Goal: Task Accomplishment & Management: Use online tool/utility

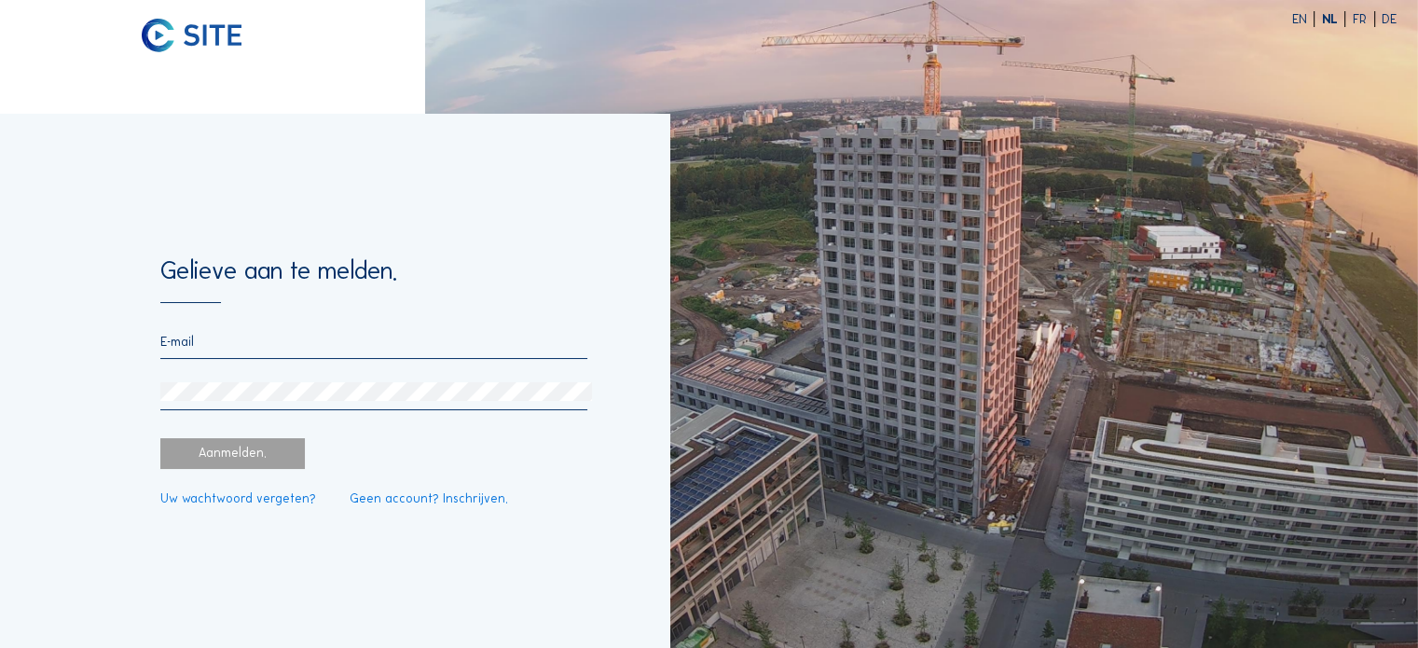
type input "[PERSON_NAME][EMAIL_ADDRESS][DOMAIN_NAME]"
click at [257, 457] on div "Aanmelden." at bounding box center [232, 453] width 145 height 31
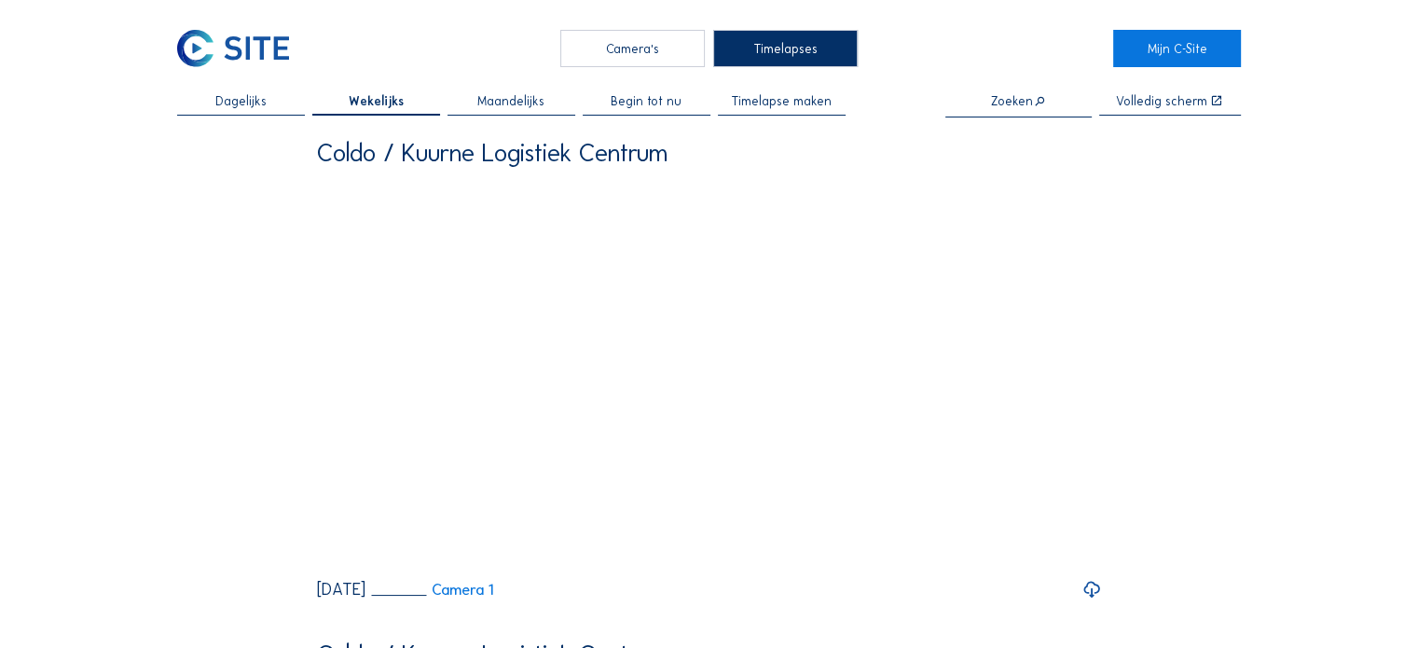
click at [242, 104] on span "Dagelijks" at bounding box center [240, 101] width 51 height 13
click at [660, 47] on div "Camera's" at bounding box center [632, 48] width 145 height 37
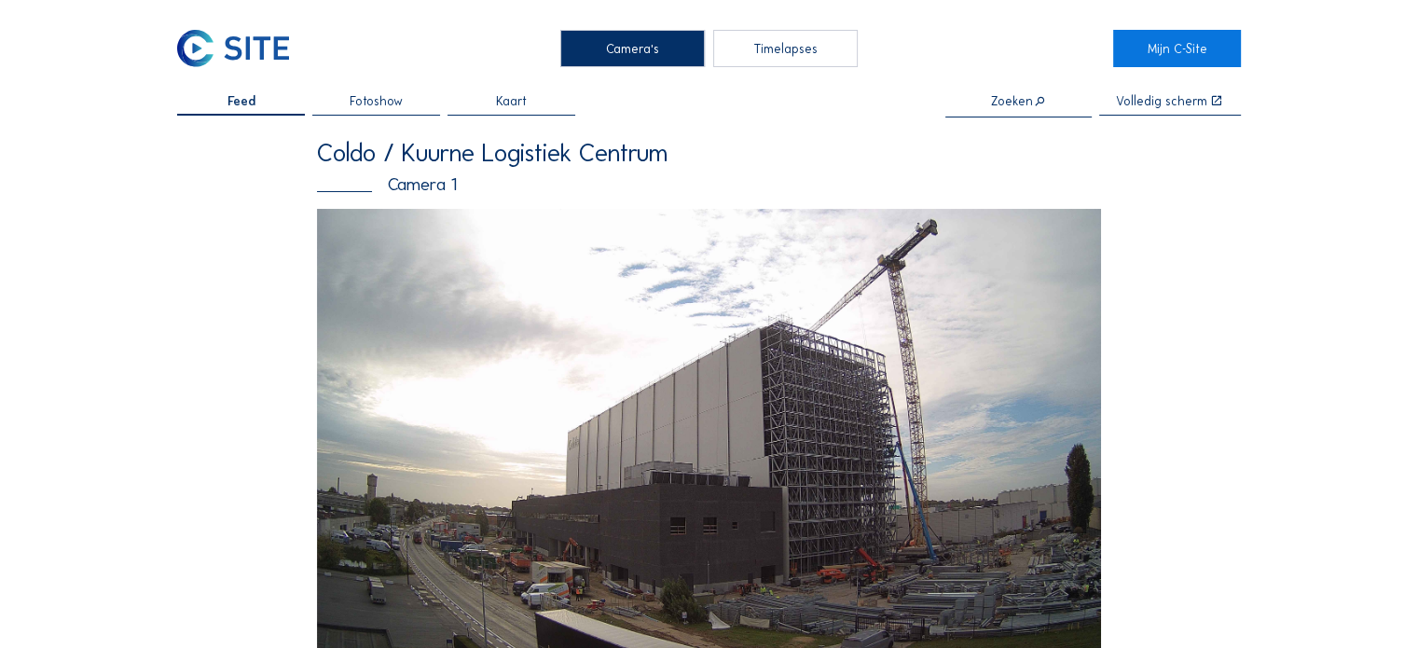
click at [747, 48] on div "Timelapses" at bounding box center [785, 48] width 145 height 37
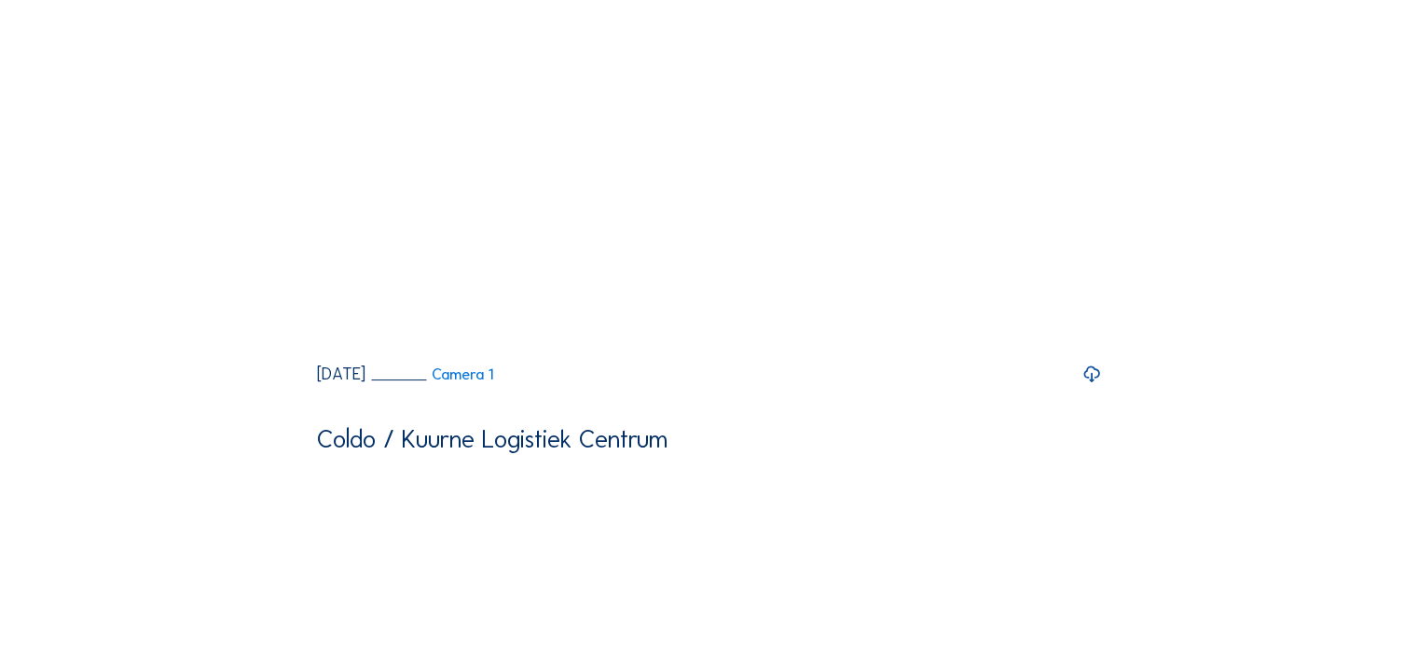
scroll to position [280, 0]
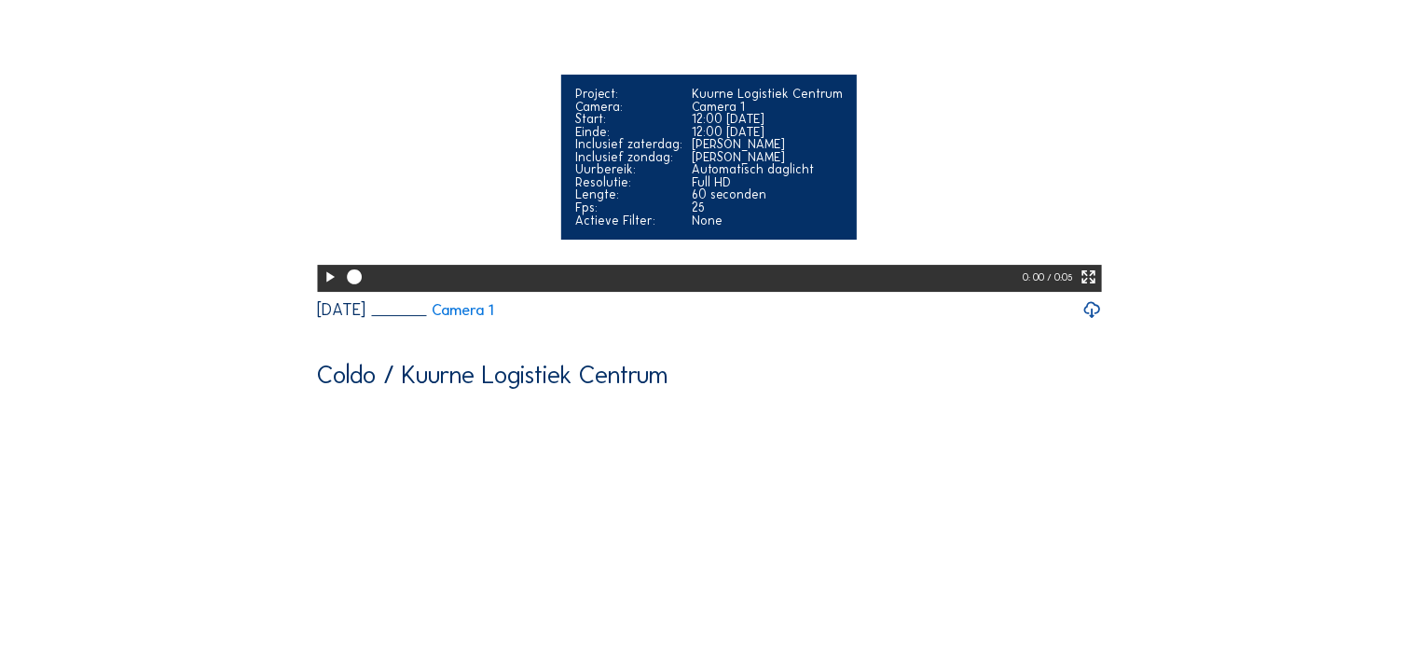
click at [326, 288] on icon at bounding box center [330, 277] width 18 height 21
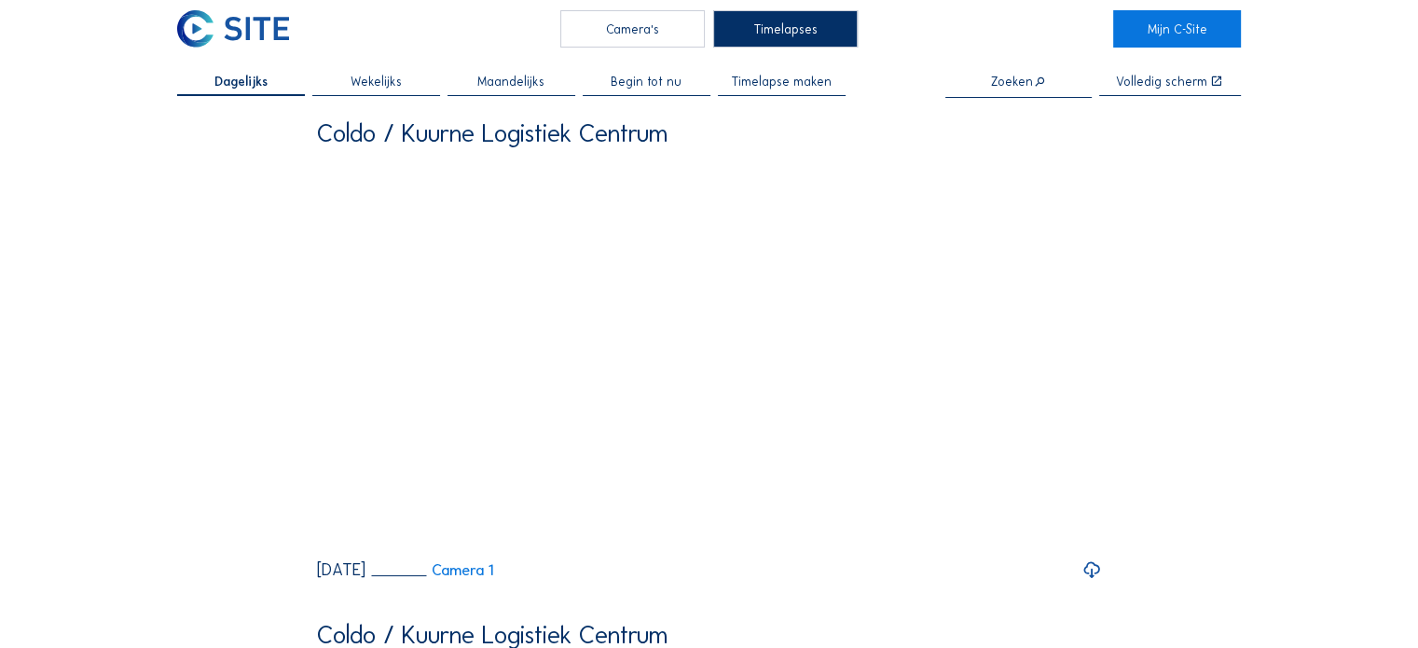
scroll to position [0, 0]
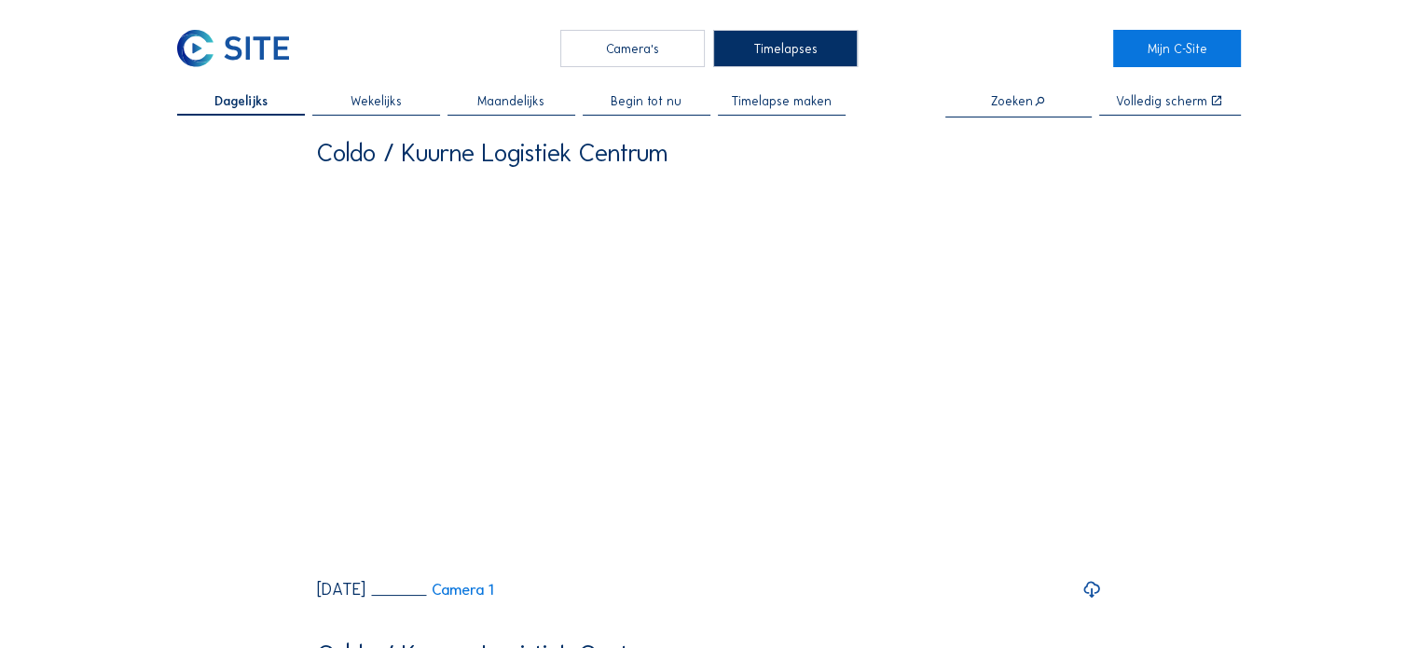
click at [385, 102] on span "Wekelijks" at bounding box center [376, 101] width 51 height 13
click at [511, 108] on span "Maandelijks" at bounding box center [510, 101] width 67 height 13
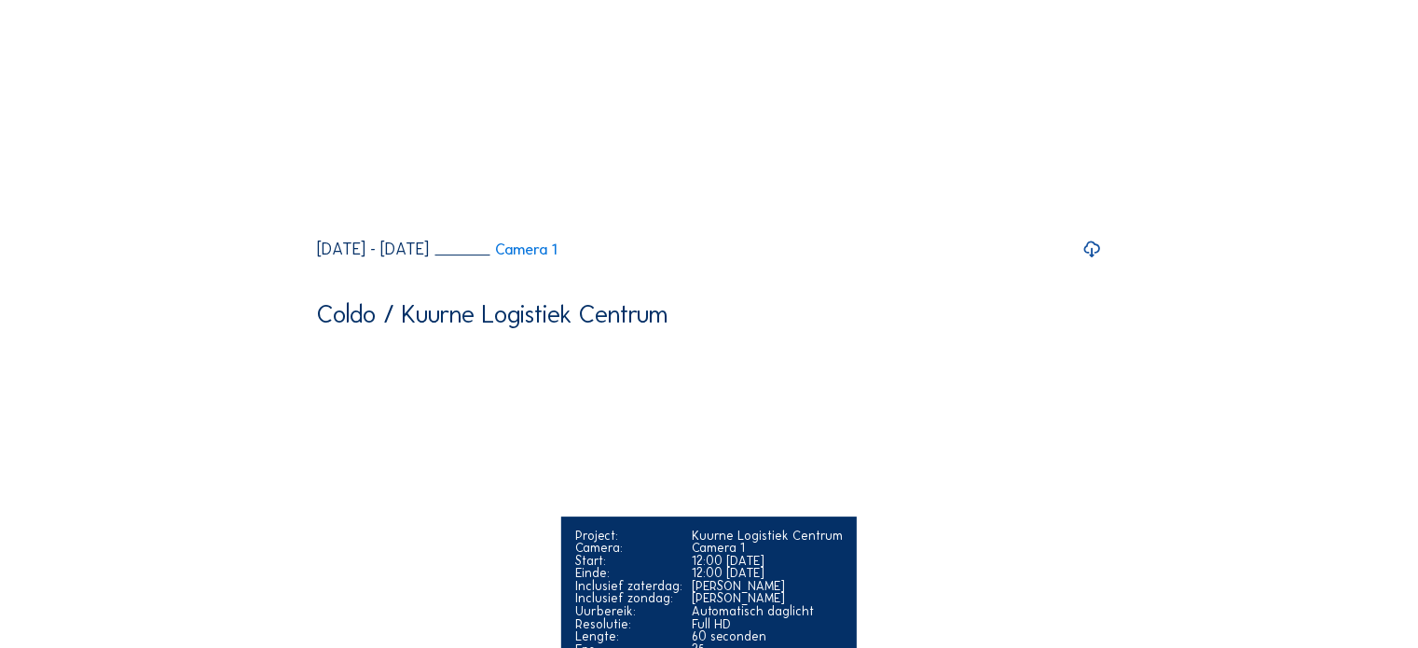
scroll to position [373, 0]
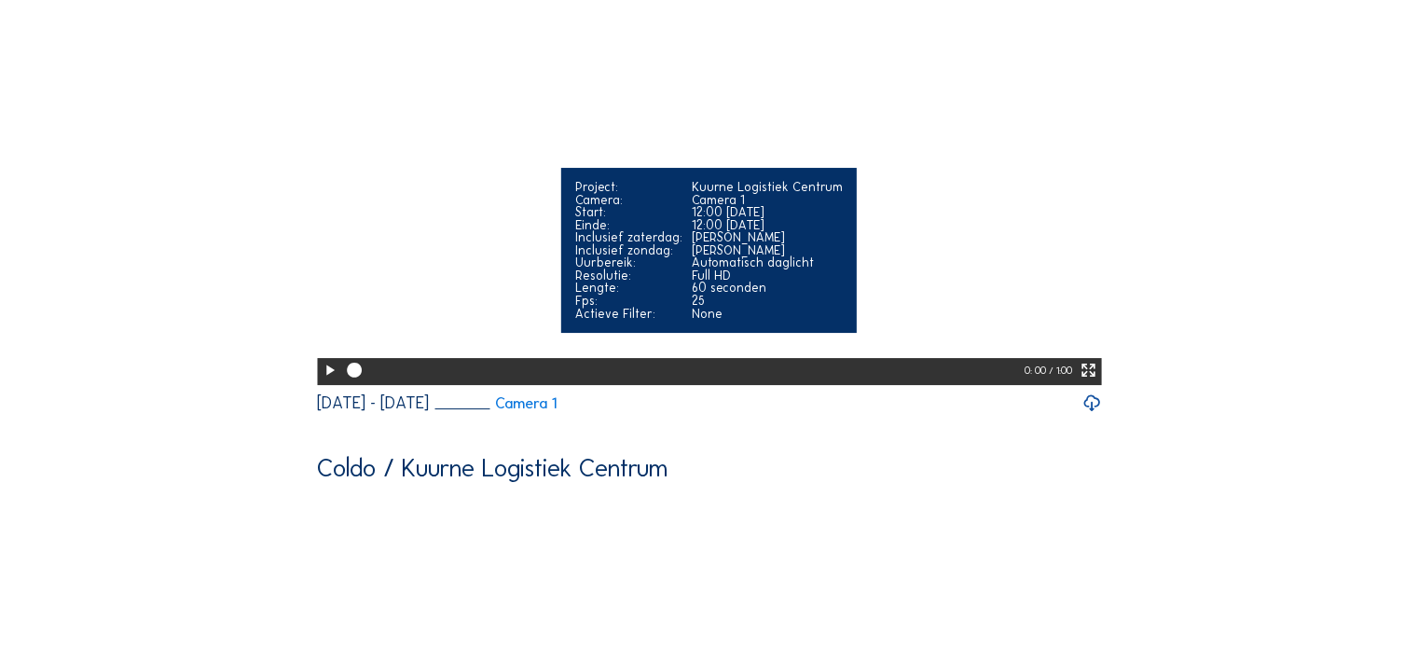
click at [328, 381] on icon at bounding box center [330, 370] width 18 height 21
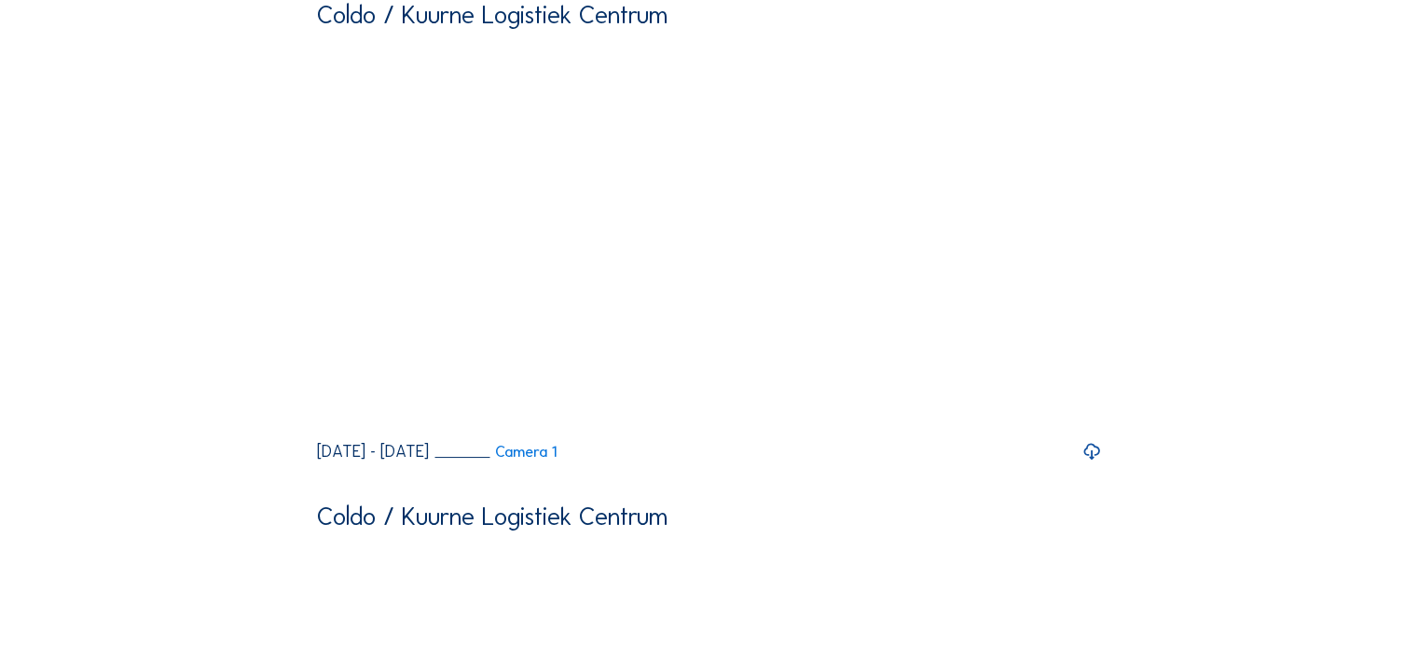
scroll to position [93, 0]
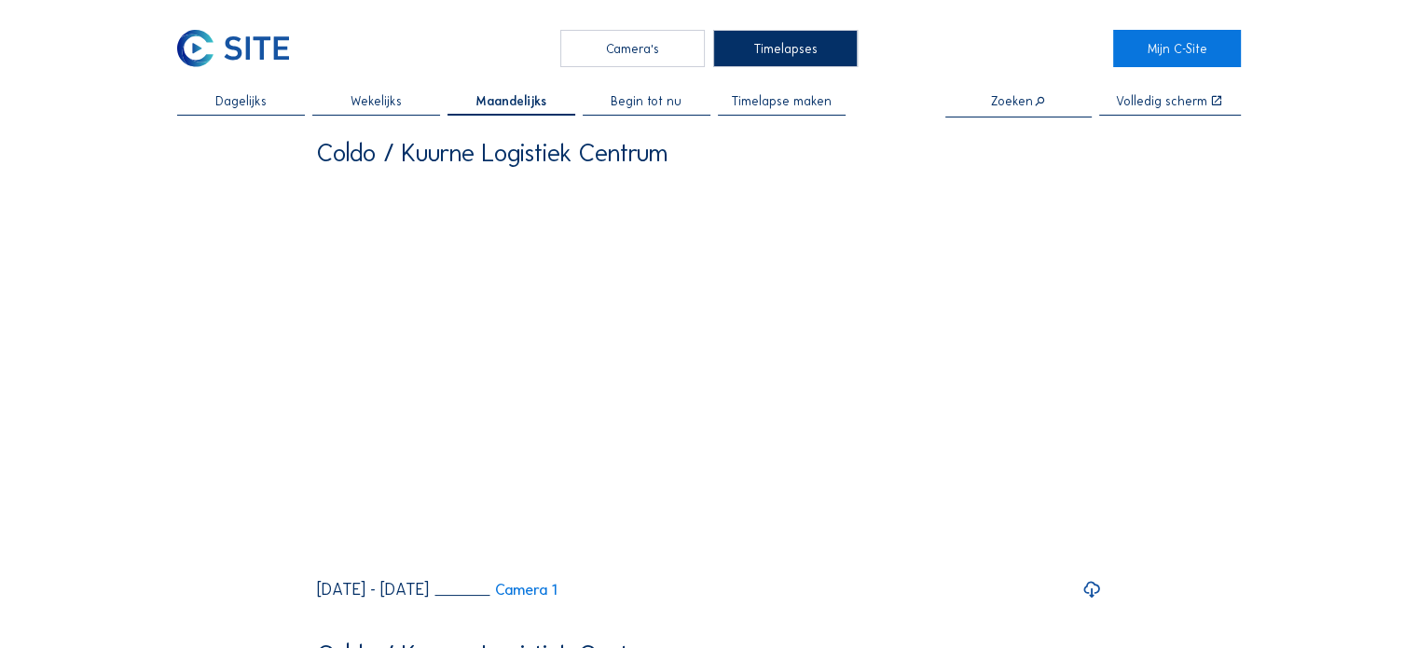
click at [653, 106] on span "Begin tot nu" at bounding box center [646, 101] width 71 height 13
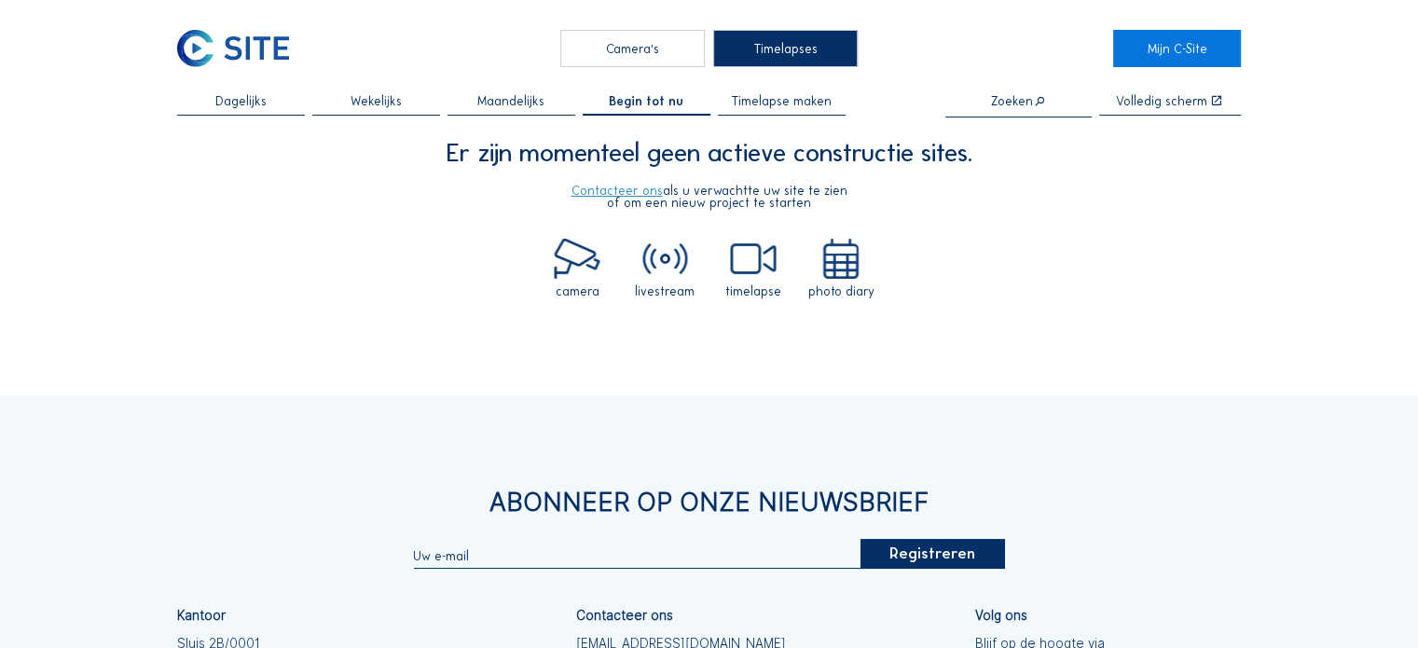
click at [763, 104] on span "Timelapse maken" at bounding box center [781, 101] width 101 height 13
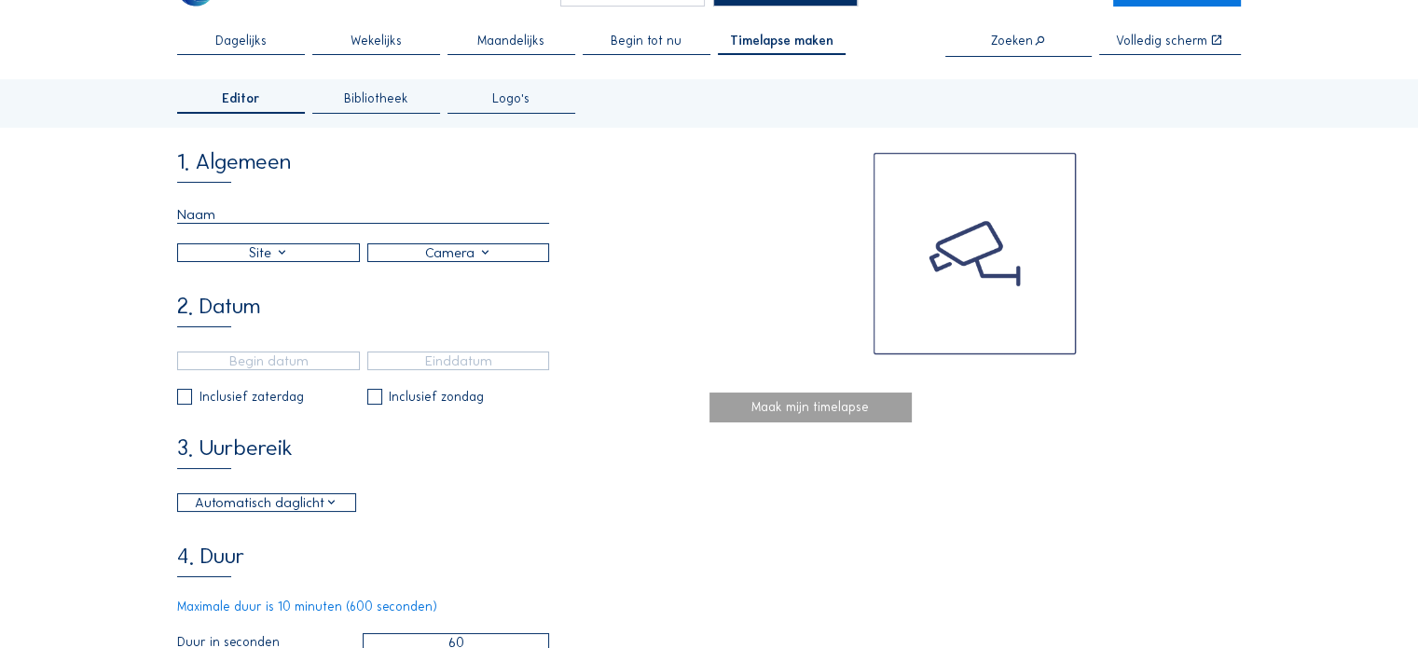
scroll to position [93, 0]
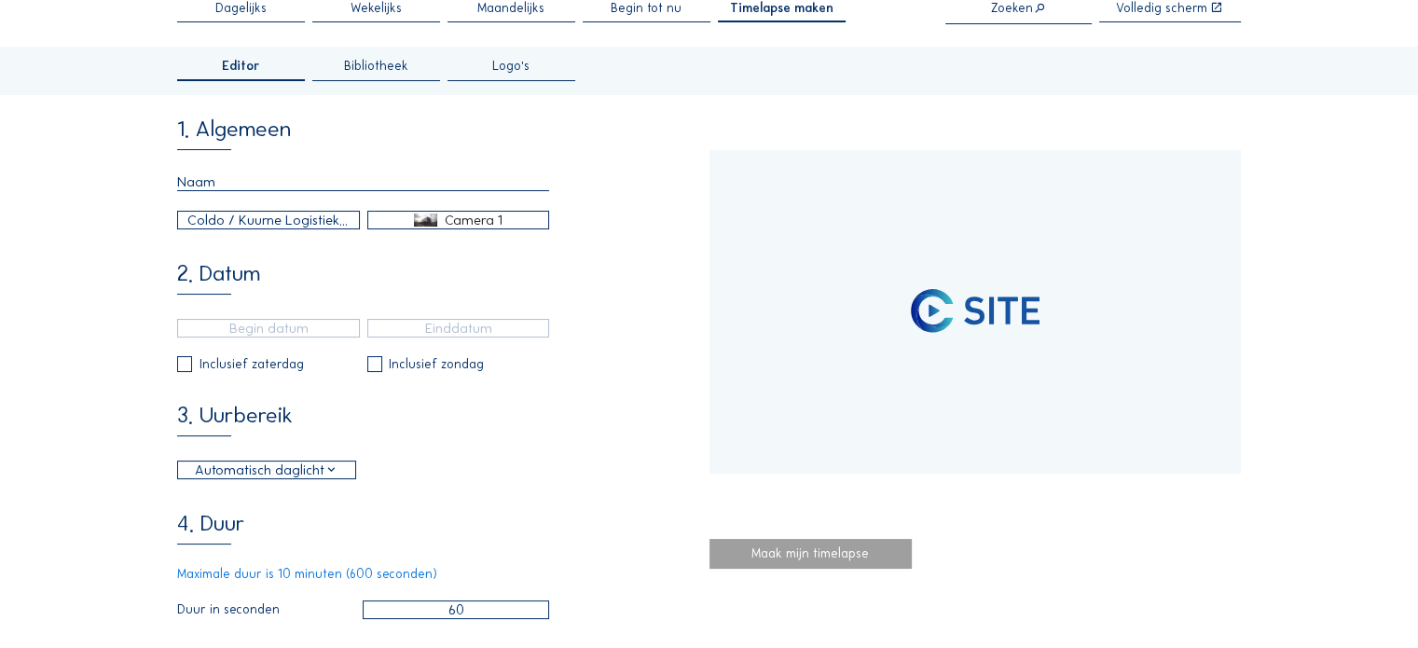
type input "[DATE] 16:16"
type input "[DATE] 09:45"
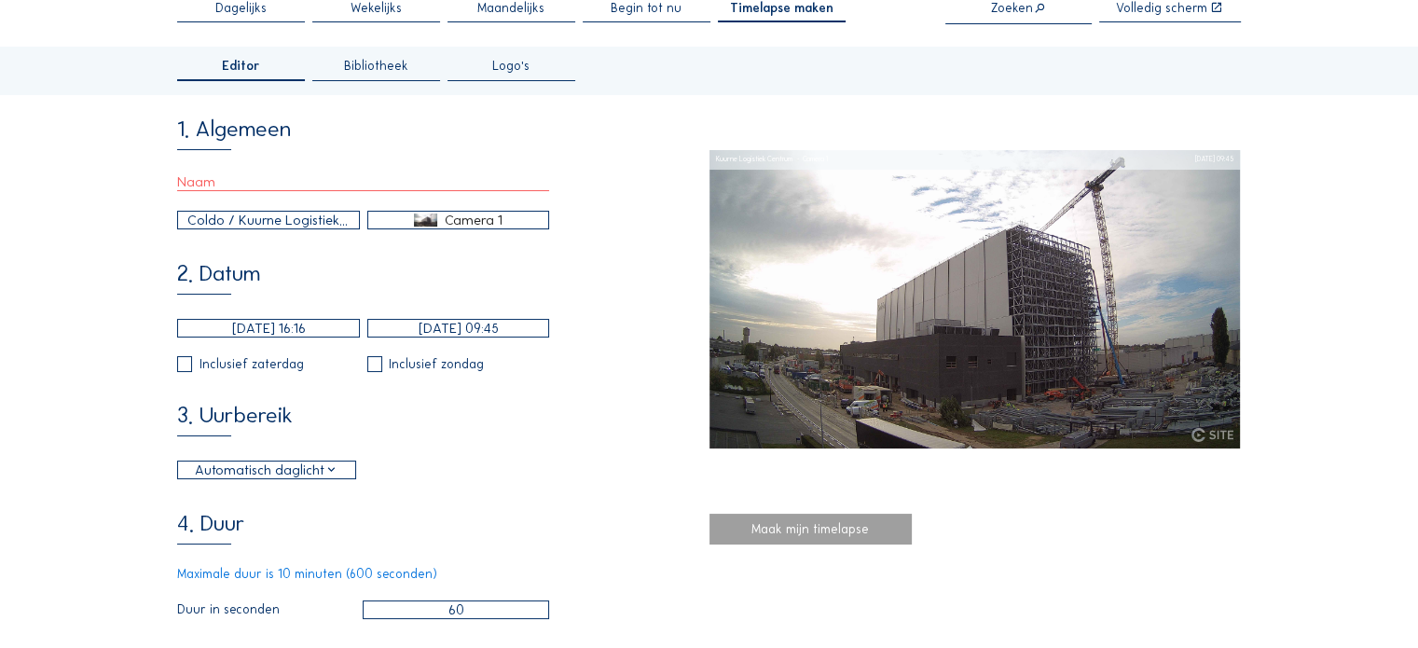
click at [187, 369] on input "checkbox" at bounding box center [183, 364] width 12 height 12
checkbox input "true"
click at [372, 370] on input "checkbox" at bounding box center [373, 364] width 12 height 12
checkbox input "true"
click at [783, 529] on div "Maak mijn timelapse" at bounding box center [811, 529] width 202 height 31
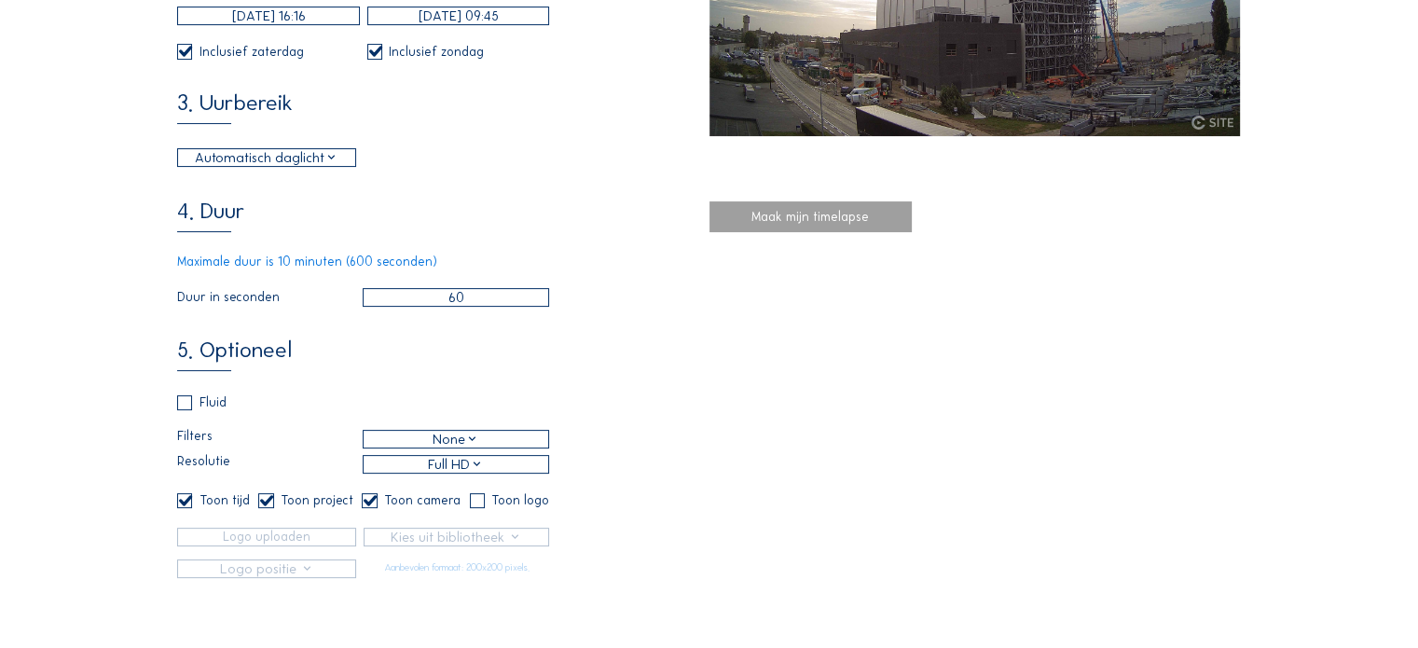
scroll to position [373, 0]
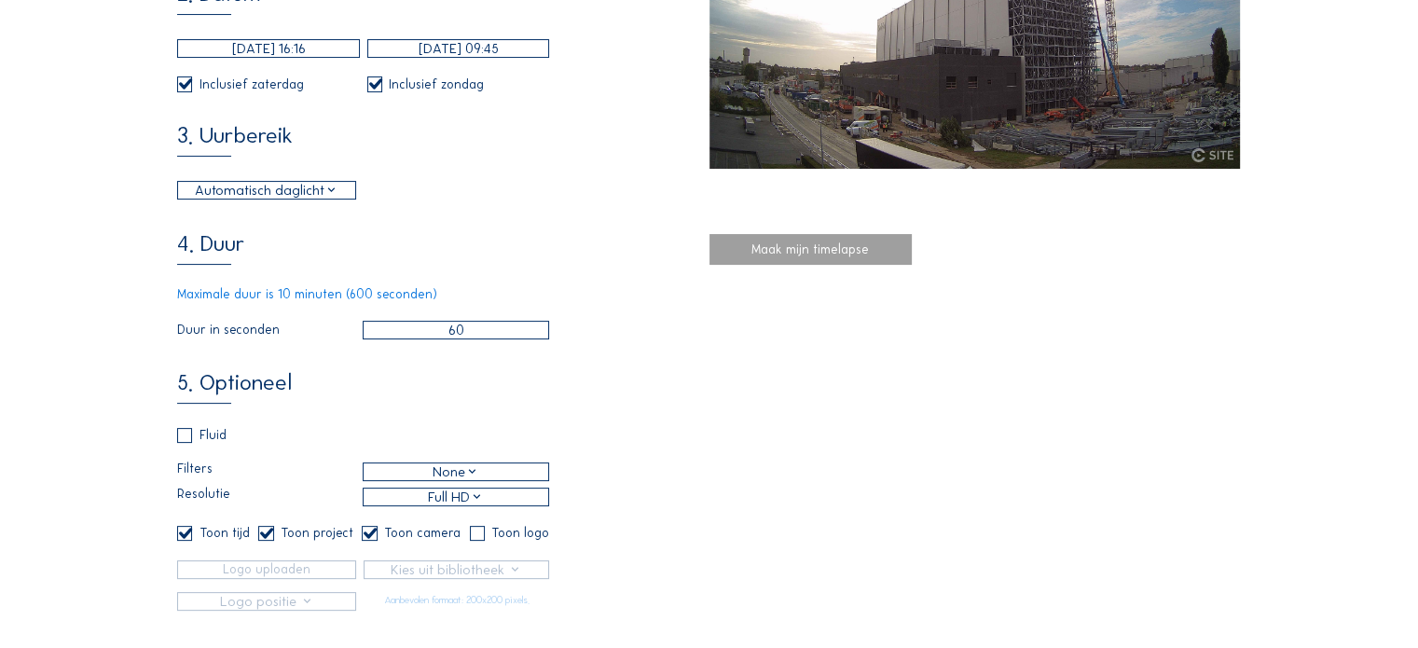
click at [296, 200] on div "Automatisch daglicht" at bounding box center [267, 190] width 144 height 21
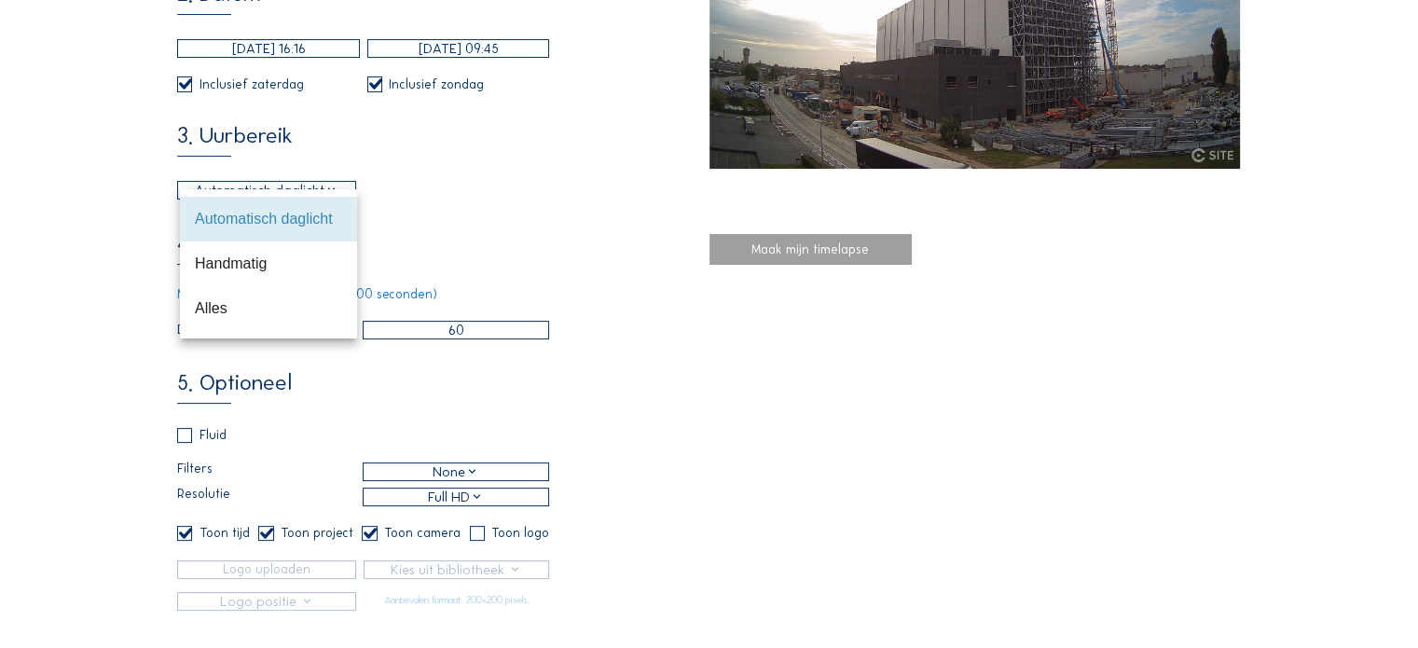
click at [289, 224] on div "Automatisch daglicht" at bounding box center [268, 219] width 147 height 18
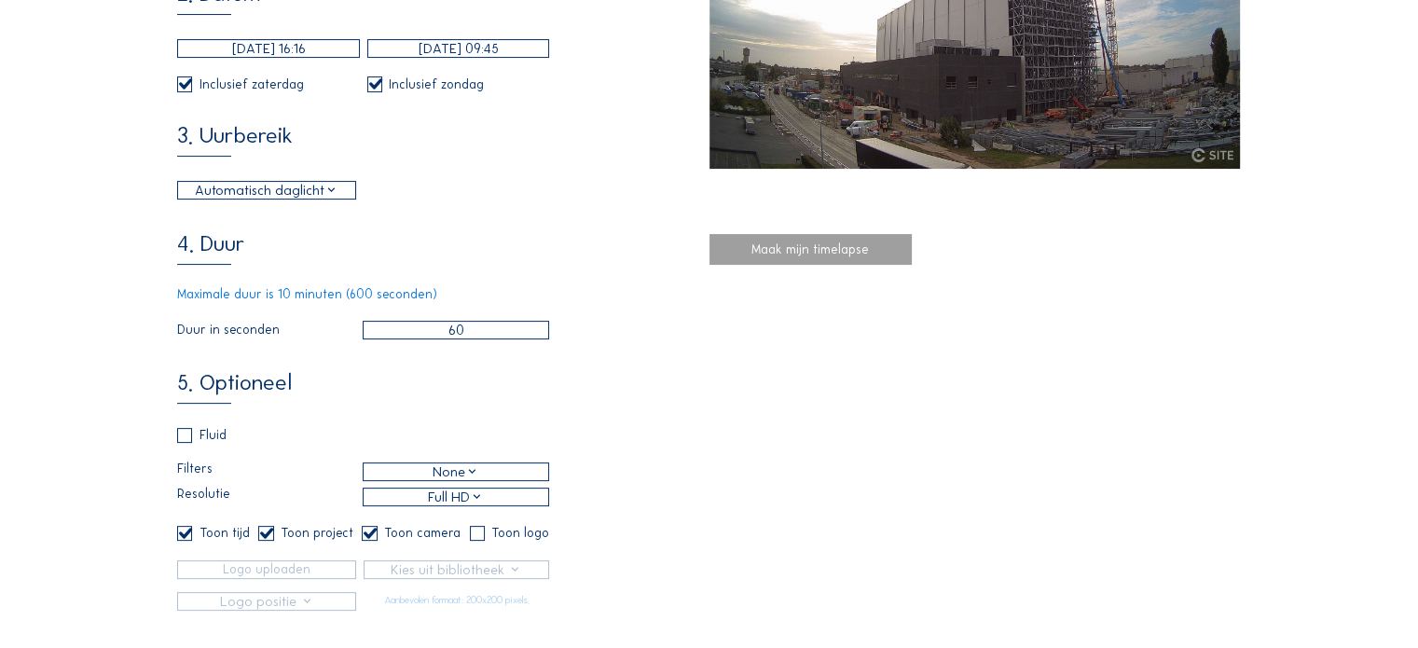
click at [433, 200] on div "Automatisch daglicht 06:00 Van 18:00 Tot" at bounding box center [363, 190] width 372 height 19
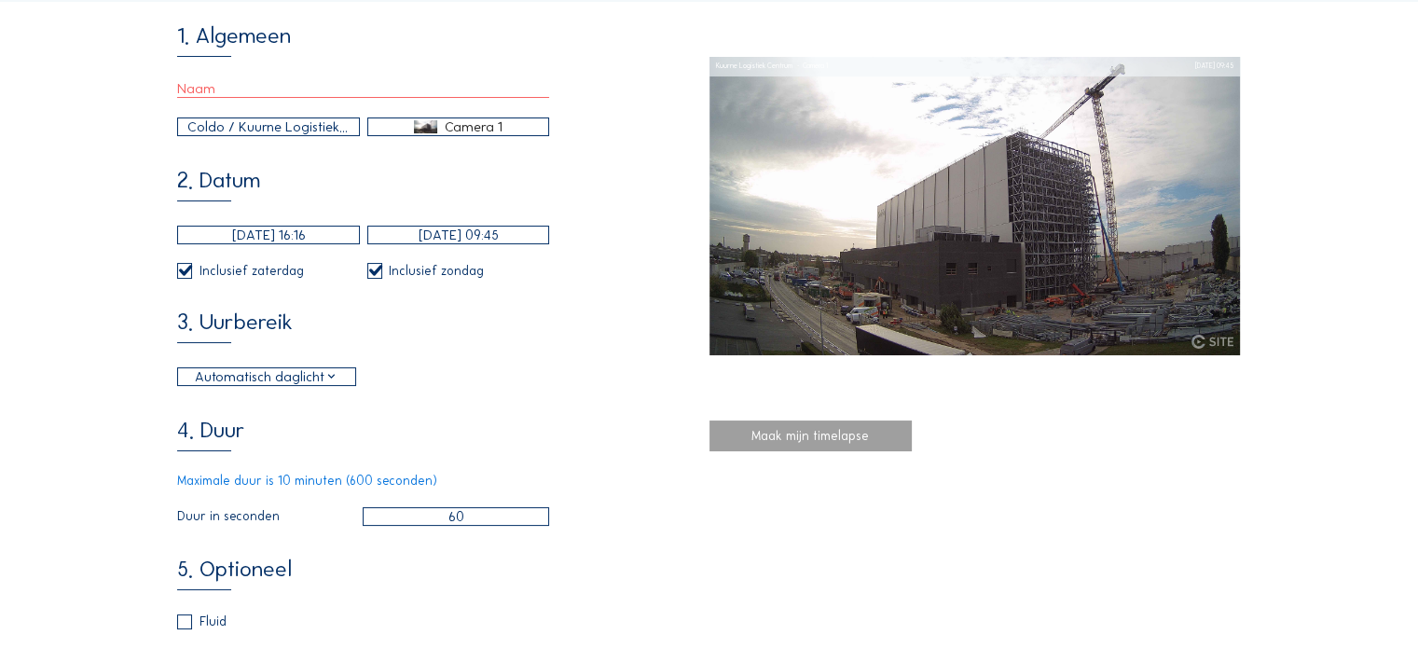
click at [258, 90] on input "text" at bounding box center [363, 89] width 372 height 18
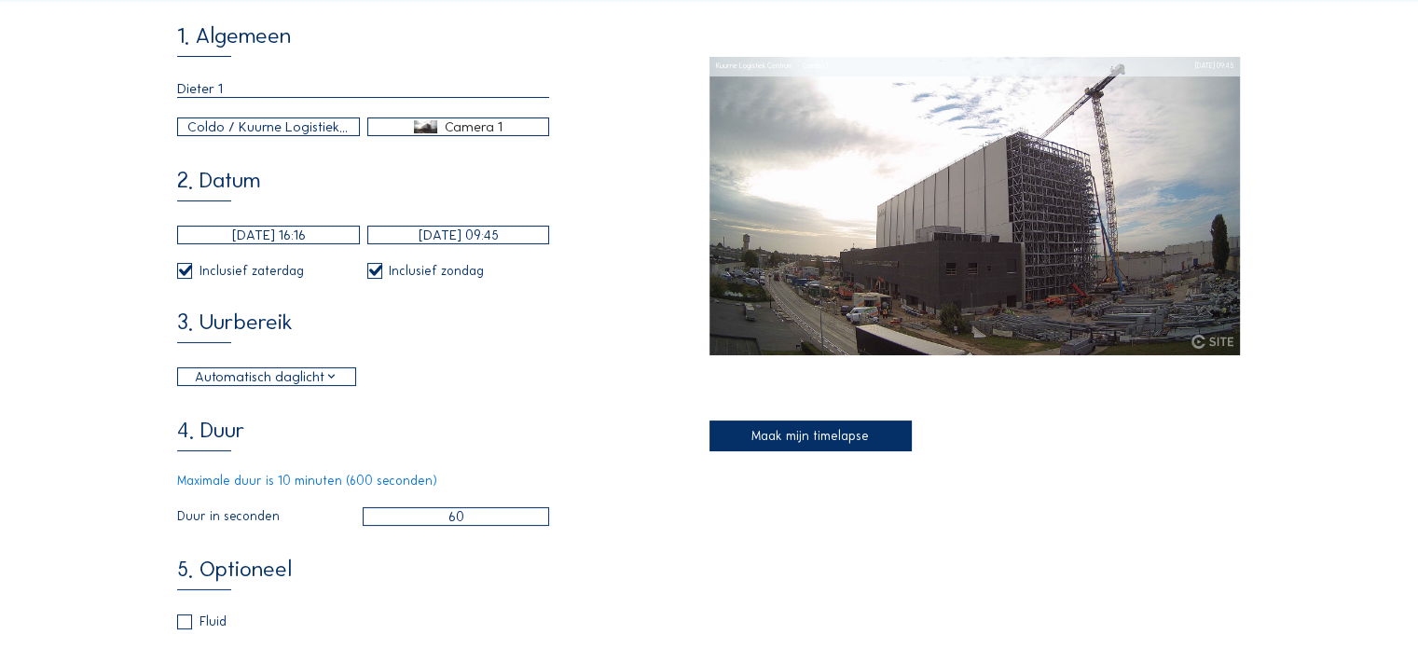
type input "Dieter 1"
click at [797, 435] on div "Maak mijn timelapse" at bounding box center [811, 436] width 202 height 31
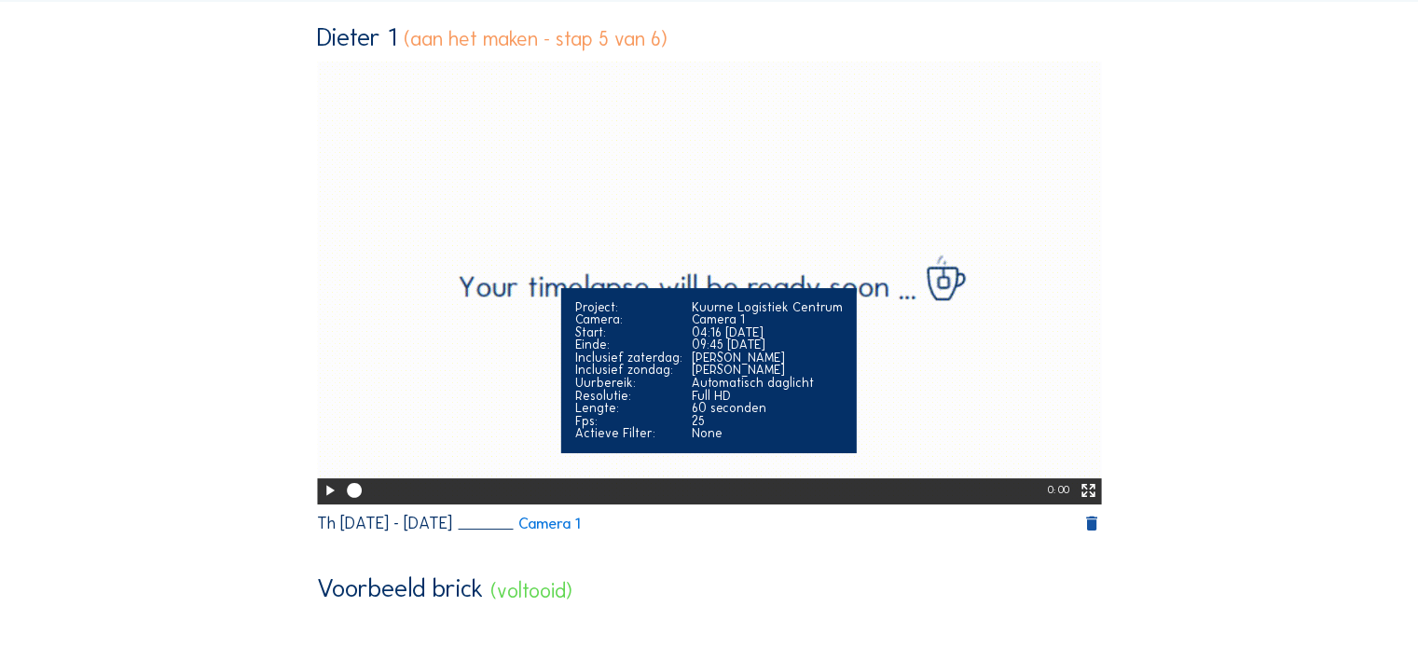
click at [321, 495] on icon at bounding box center [330, 490] width 18 height 21
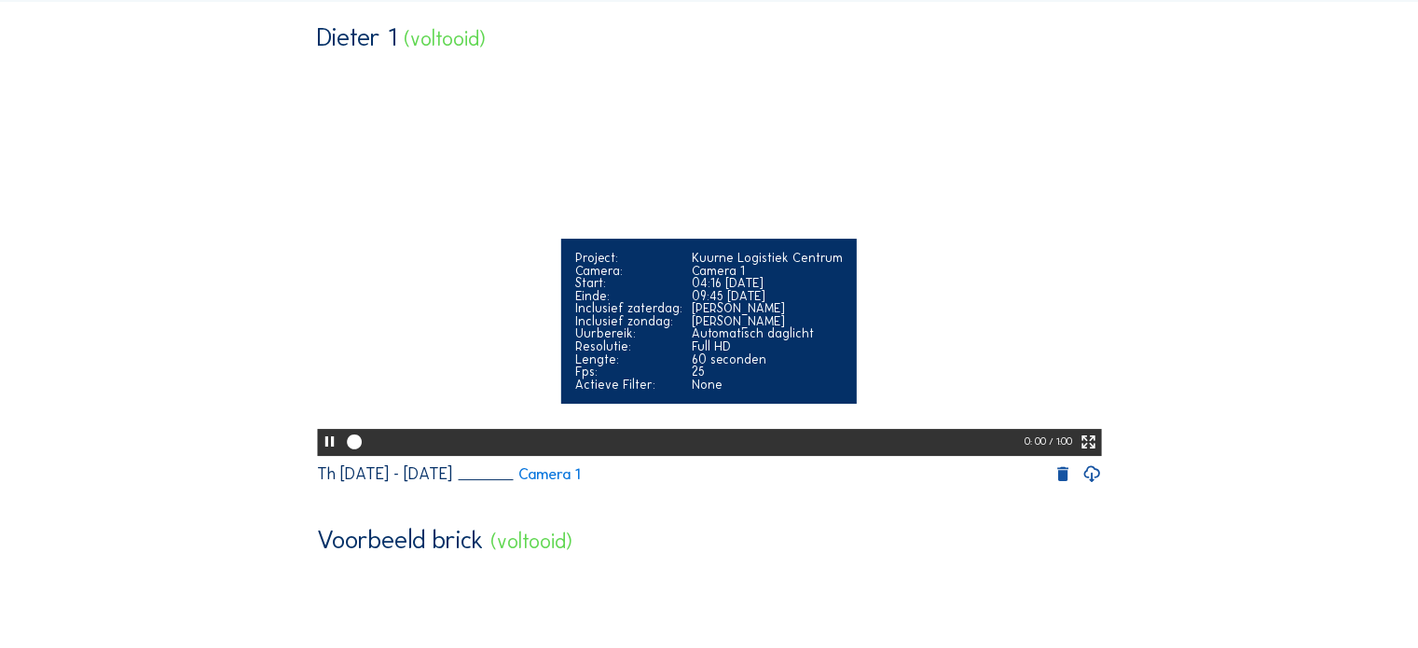
click at [323, 453] on icon at bounding box center [330, 442] width 18 height 21
click at [329, 453] on icon at bounding box center [330, 442] width 18 height 21
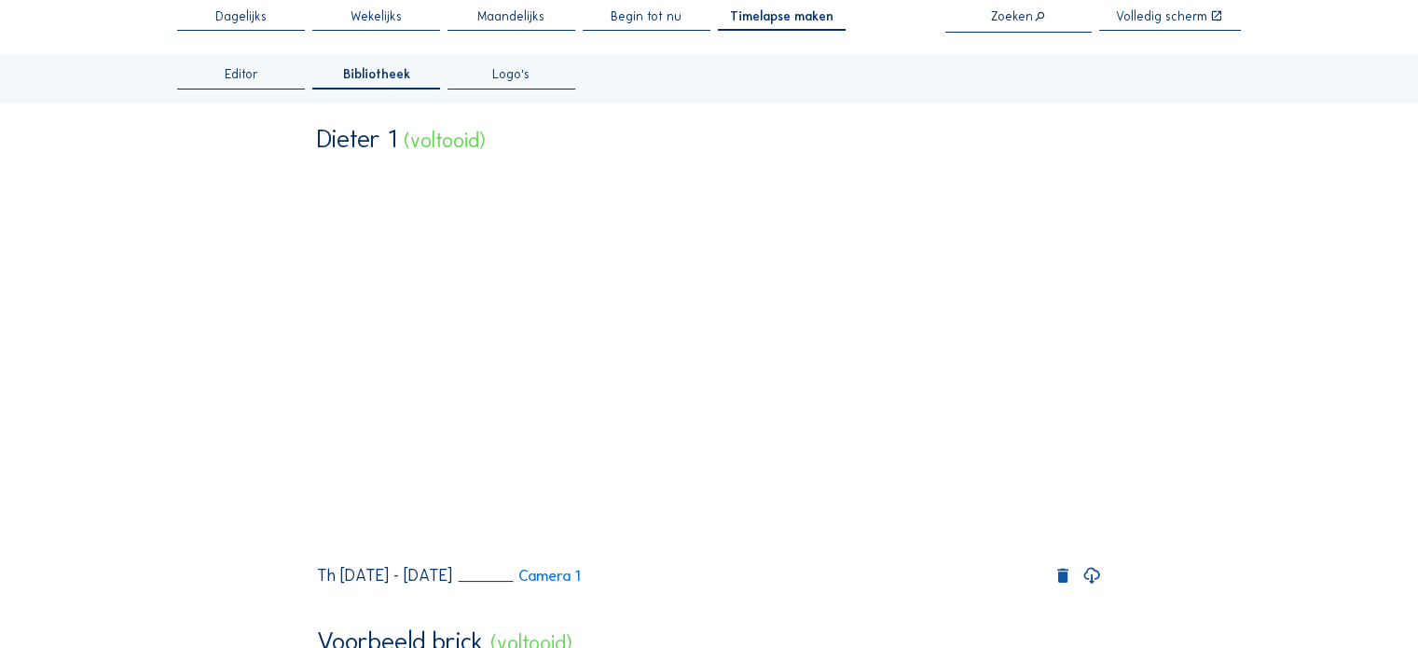
scroll to position [0, 0]
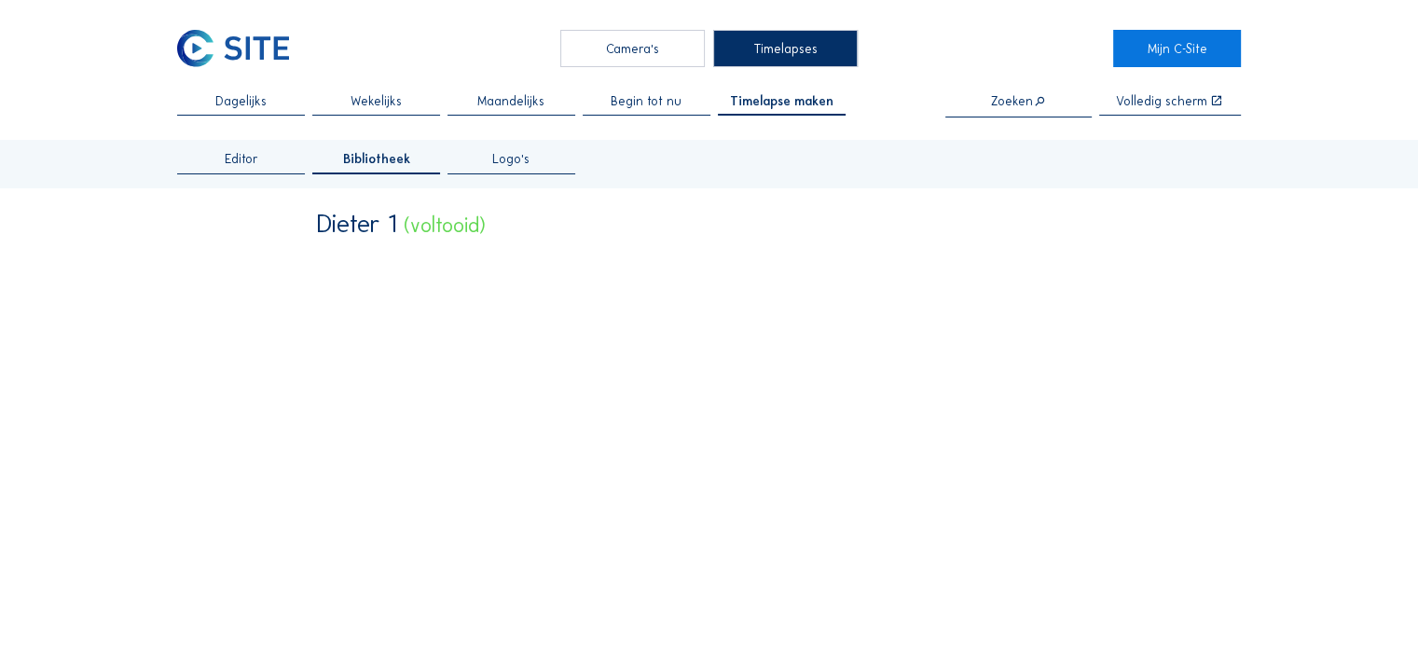
click at [757, 48] on div "Timelapses" at bounding box center [785, 48] width 145 height 37
click at [772, 117] on div "Dagelijks Wekelijks Maandelijks Begin tot nu Timelapse maken Zoeken Volledig sc…" at bounding box center [709, 633] width 1064 height 1080
click at [773, 103] on span "Timelapse maken" at bounding box center [782, 101] width 104 height 13
click at [781, 104] on span "Timelapse maken" at bounding box center [782, 101] width 104 height 13
click at [243, 159] on span "Editor" at bounding box center [242, 159] width 34 height 13
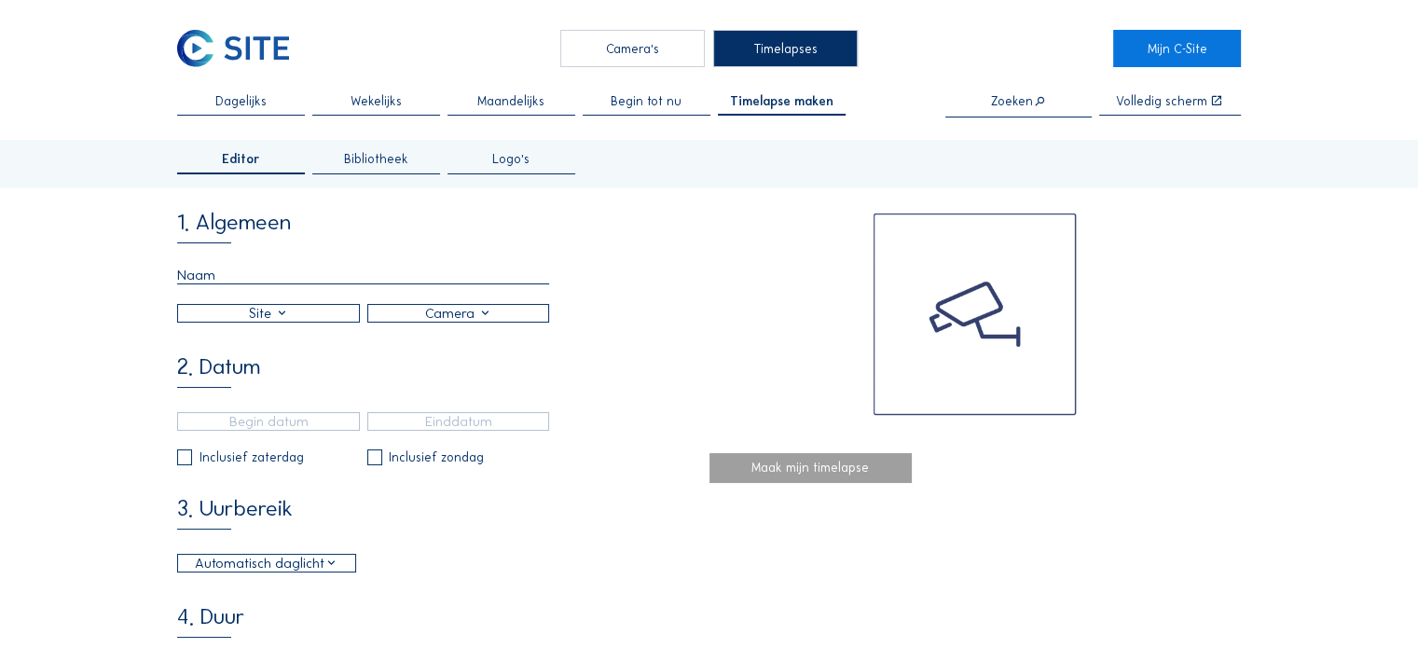
click at [240, 276] on input "text" at bounding box center [363, 276] width 372 height 18
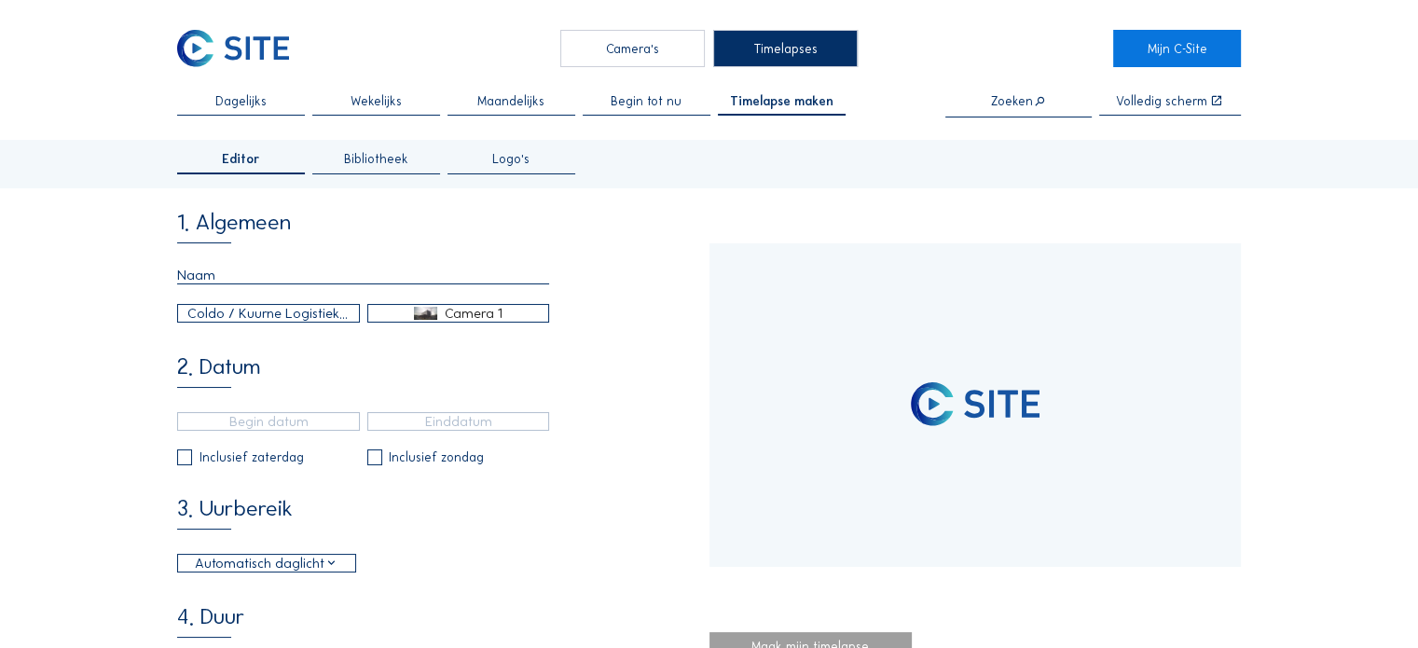
click at [234, 274] on input "text" at bounding box center [363, 276] width 372 height 18
type input "[DATE] 16:16"
type input "[DATE] 10:00"
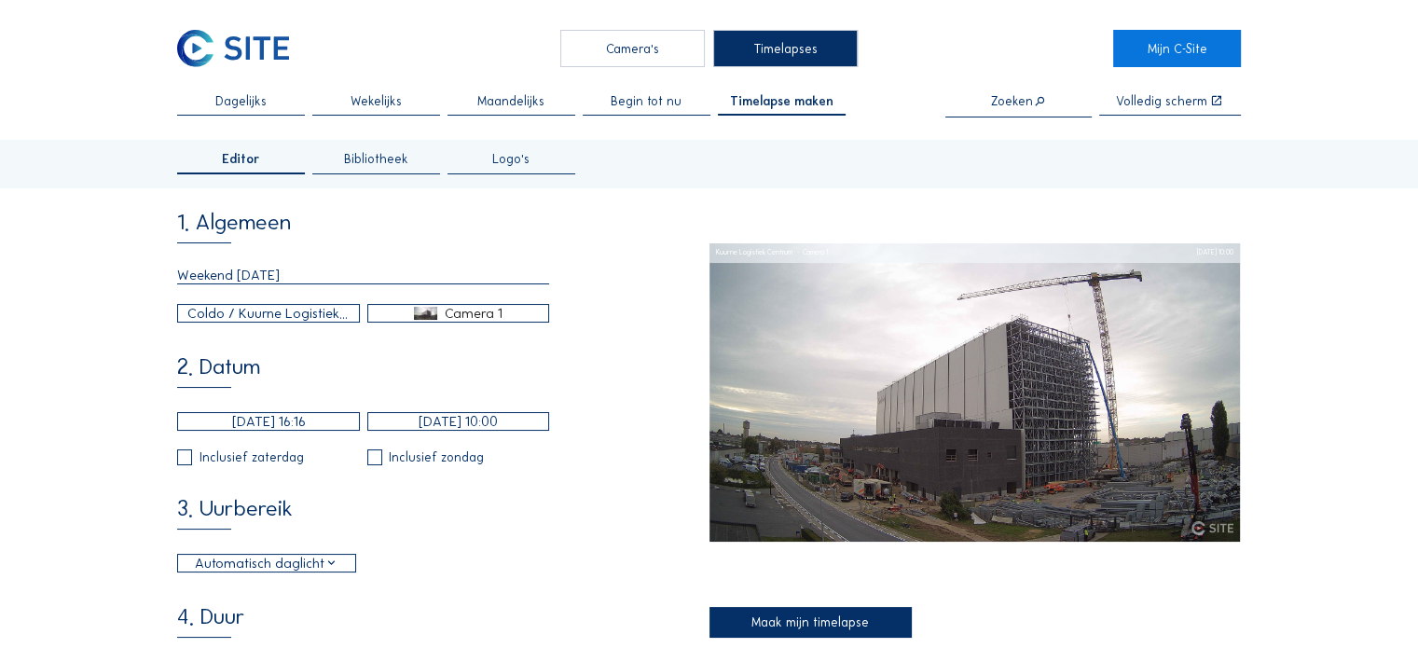
type input "Weekend [DATE]"
click at [275, 426] on input "[DATE] 16:16" at bounding box center [268, 421] width 183 height 19
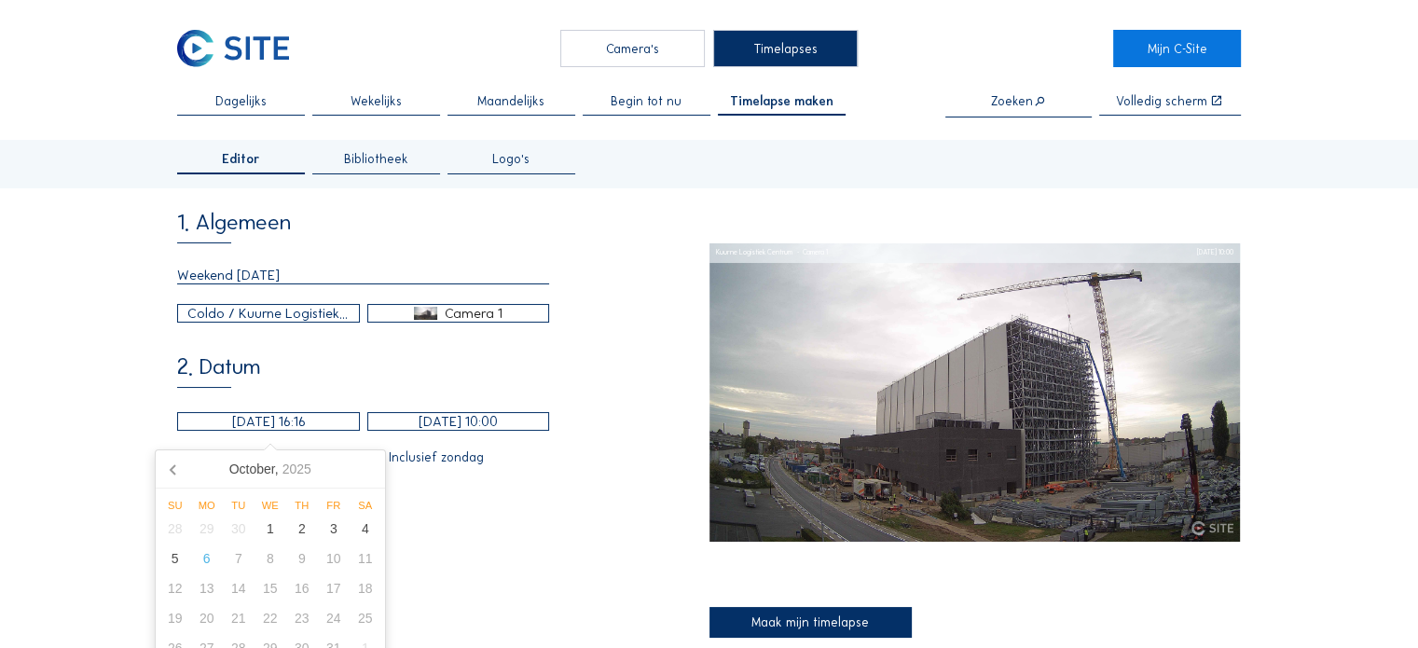
click at [234, 425] on input "[DATE] 16:16" at bounding box center [268, 421] width 183 height 19
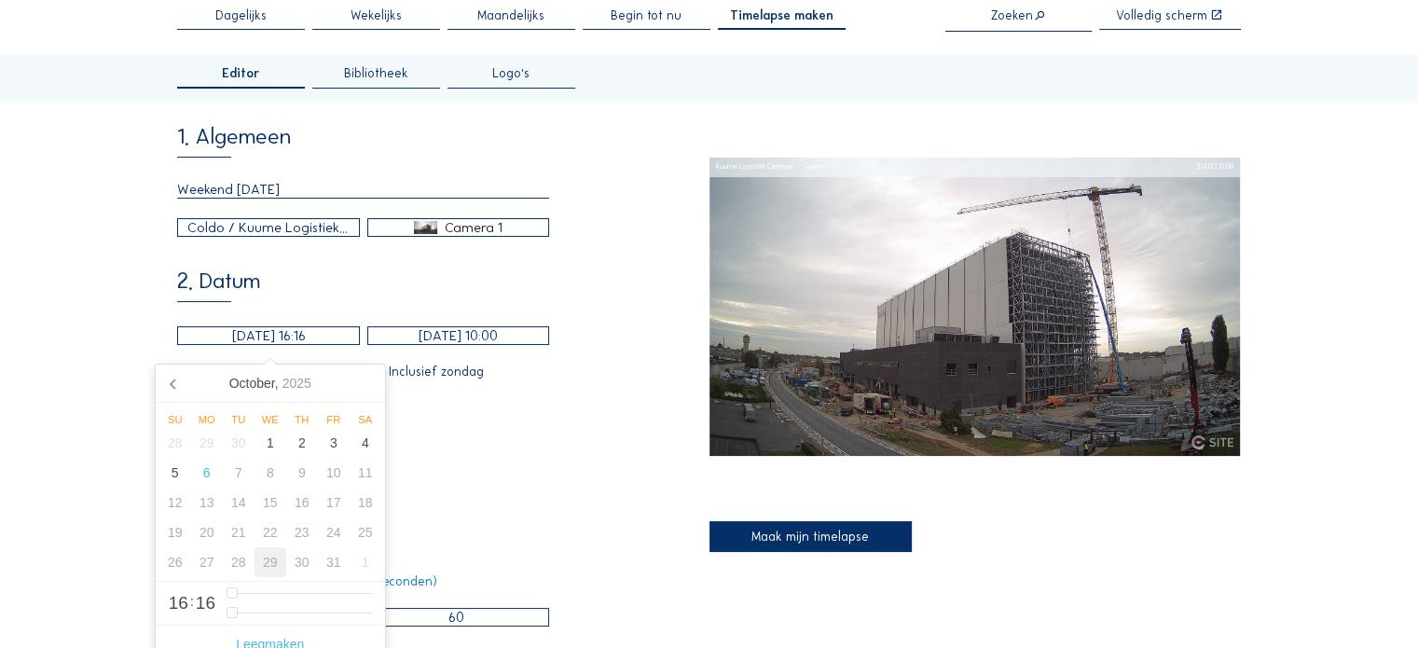
scroll to position [187, 0]
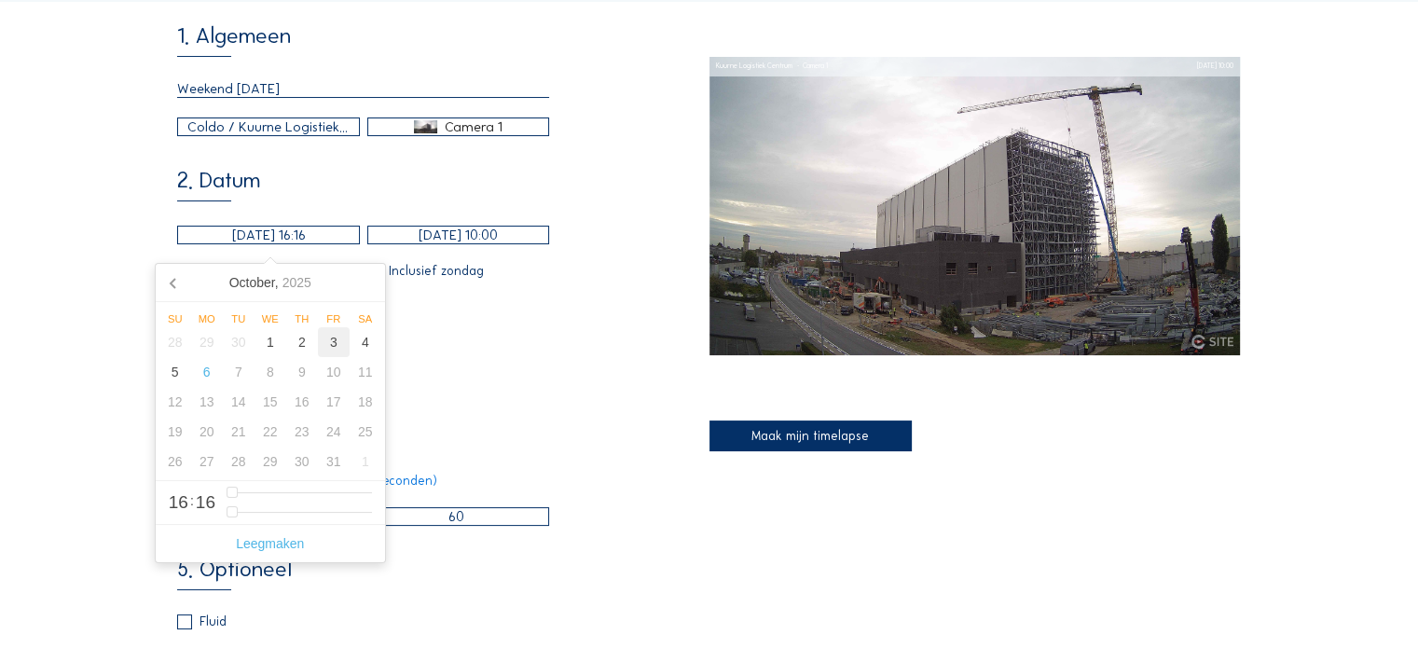
click at [332, 347] on div "3" at bounding box center [334, 342] width 32 height 30
type input "[DATE] 16:16"
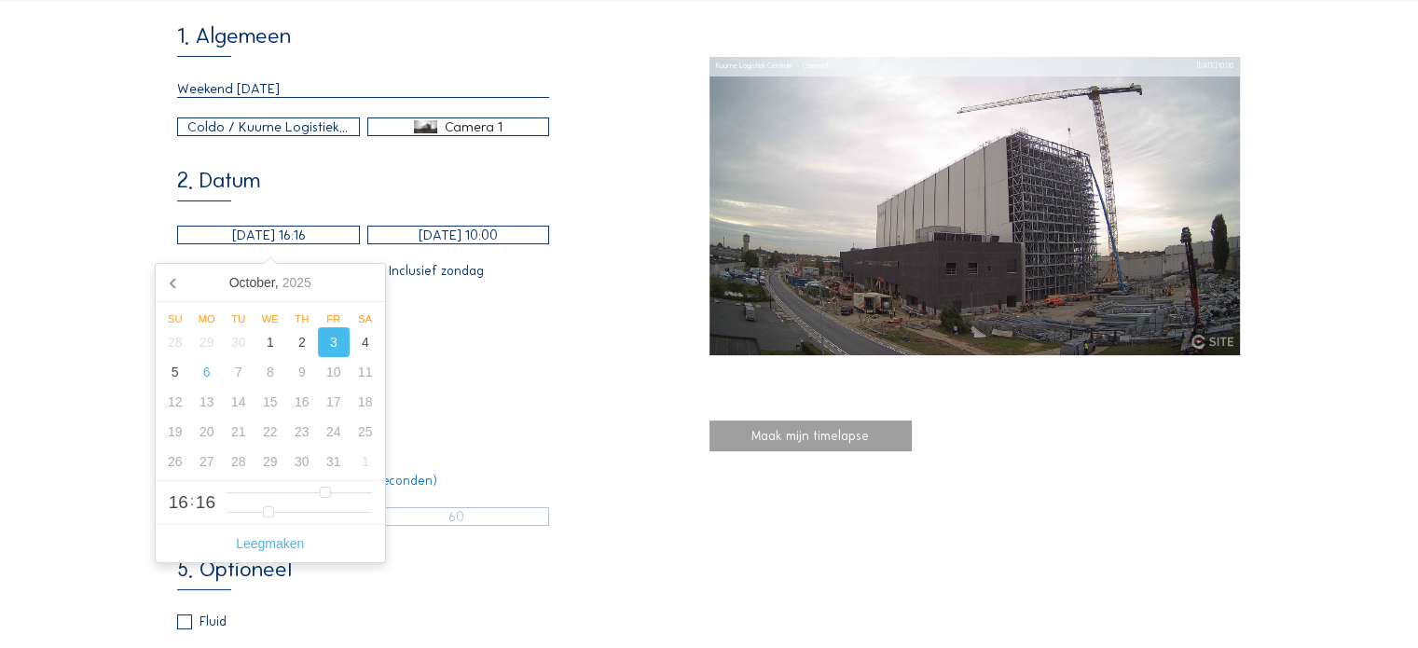
type input "0"
click at [530, 276] on div "Inclusief zondag" at bounding box center [458, 270] width 183 height 15
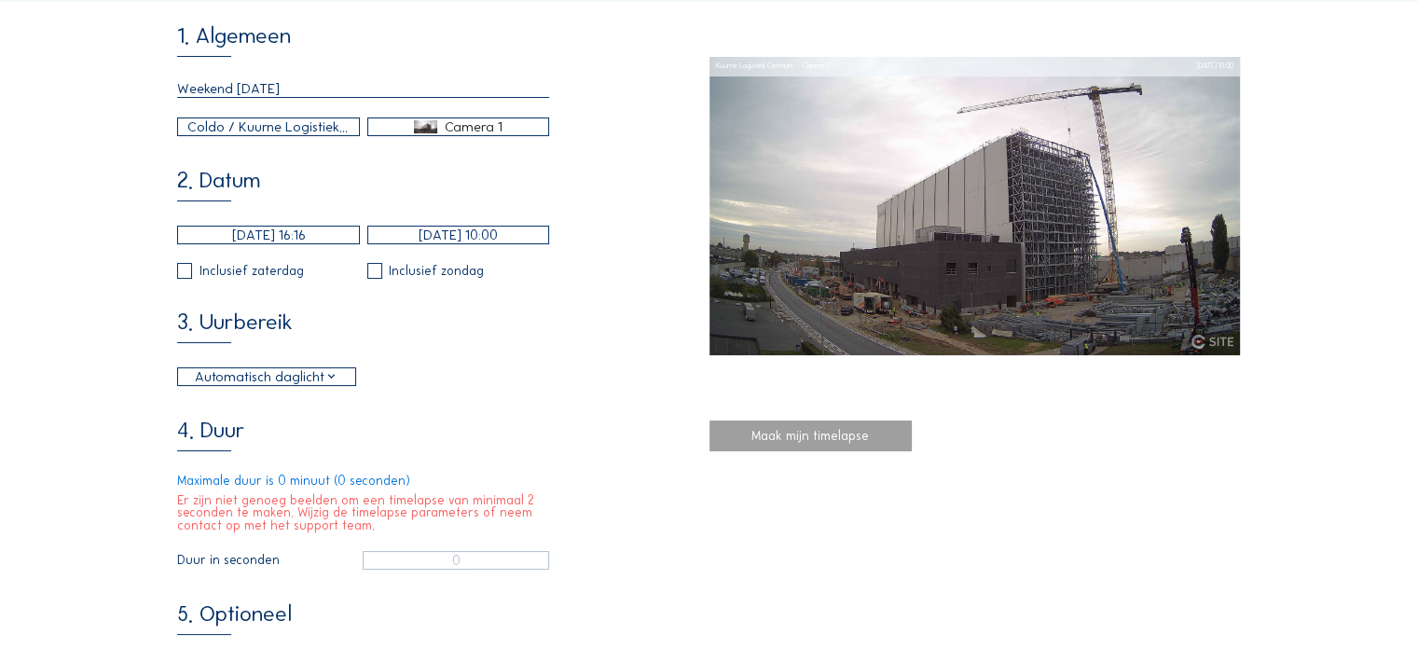
click at [187, 273] on input "checkbox" at bounding box center [183, 271] width 12 height 12
checkbox input "true"
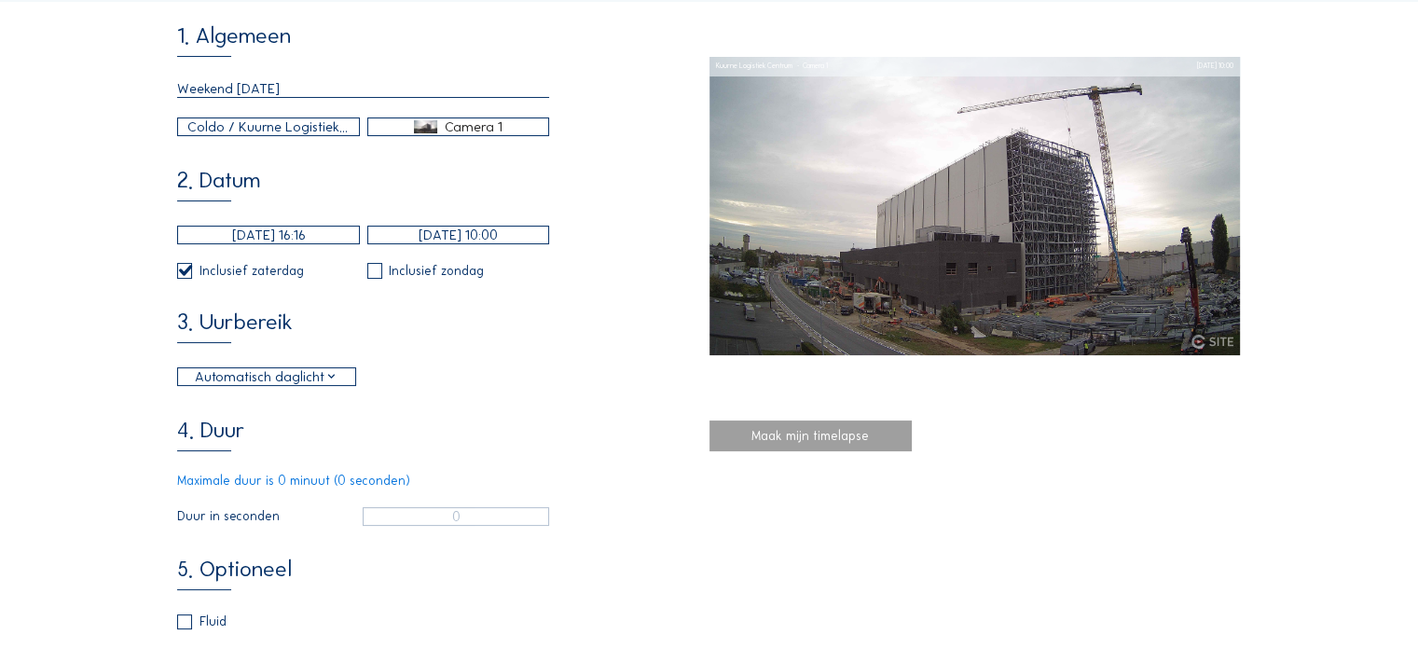
click at [381, 277] on label at bounding box center [374, 270] width 15 height 15
click at [380, 277] on input "checkbox" at bounding box center [373, 271] width 12 height 12
checkbox input "true"
type input "1"
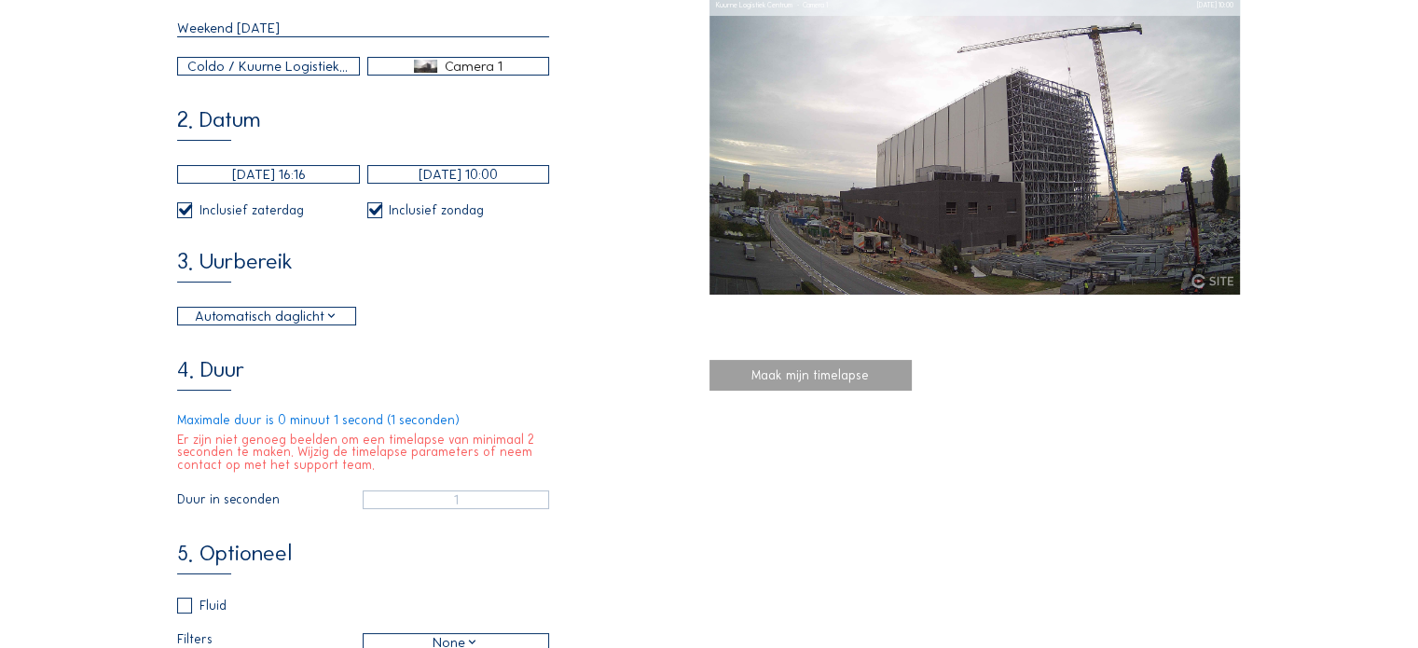
scroll to position [280, 0]
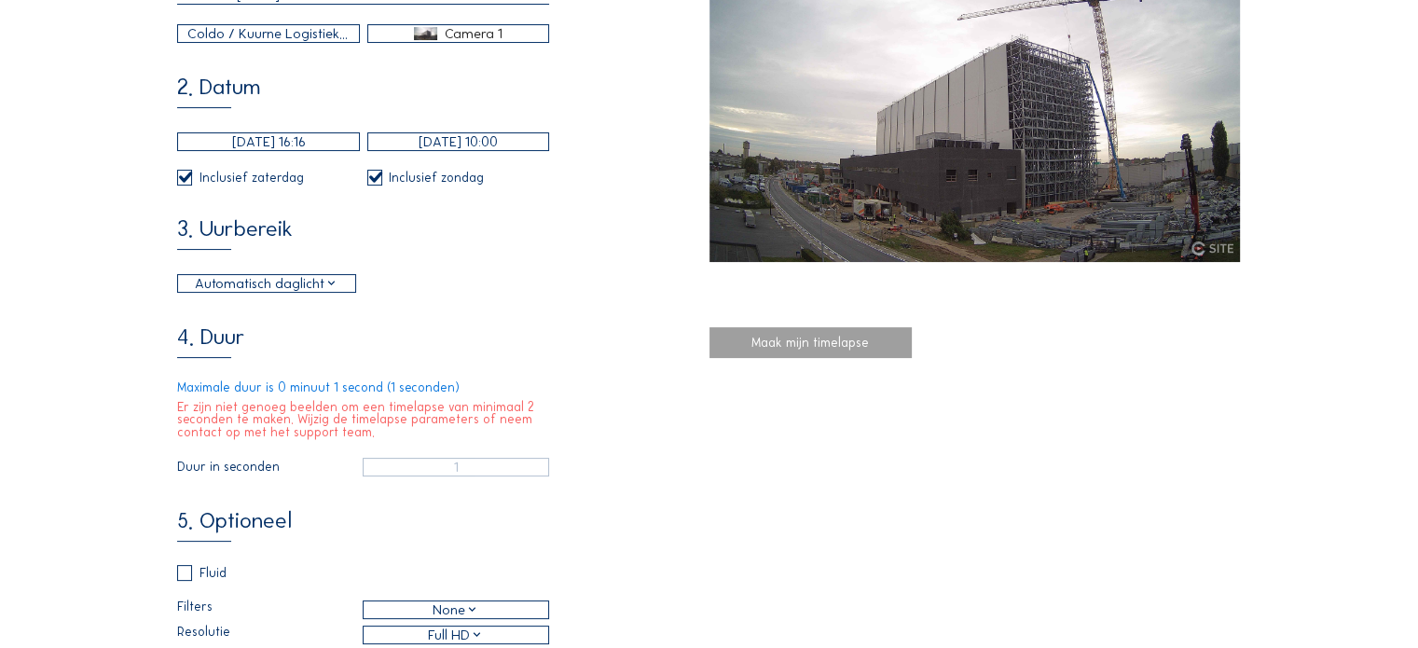
click at [233, 145] on input "[DATE] 16:16" at bounding box center [268, 141] width 183 height 19
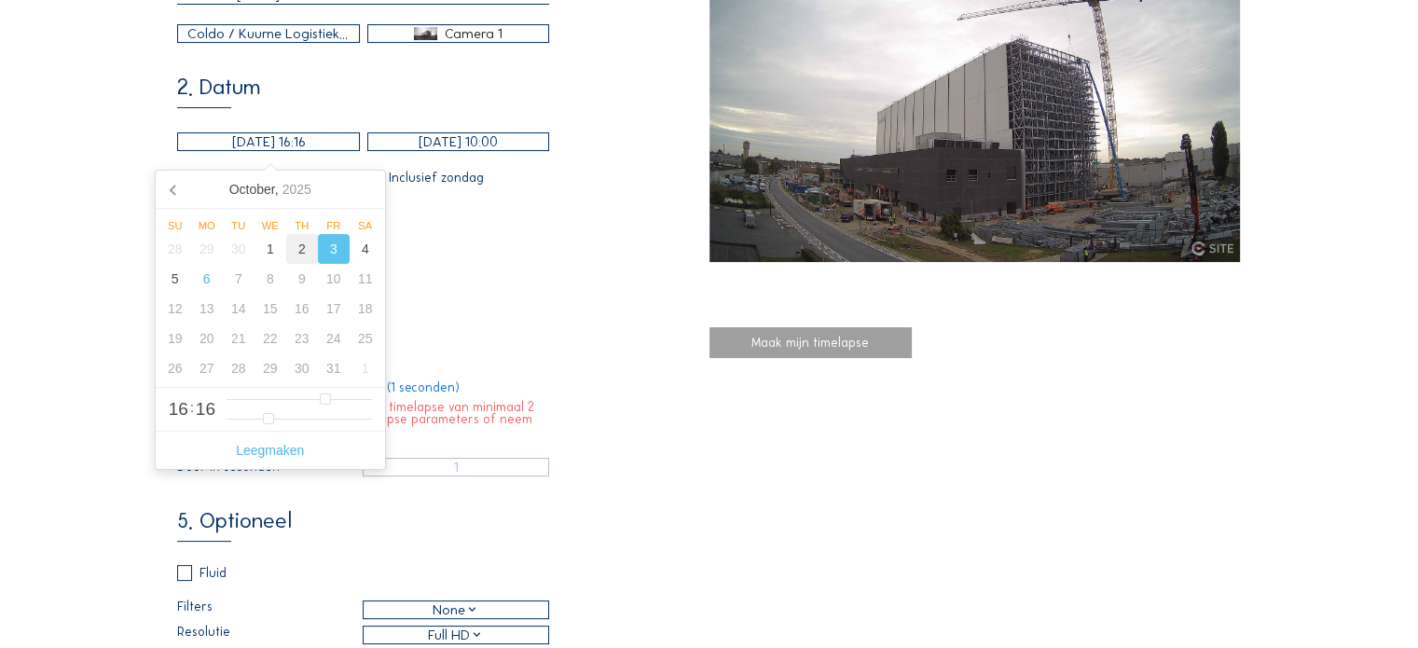
click at [298, 249] on div "2" at bounding box center [302, 249] width 32 height 30
type input "[DATE] 16:16"
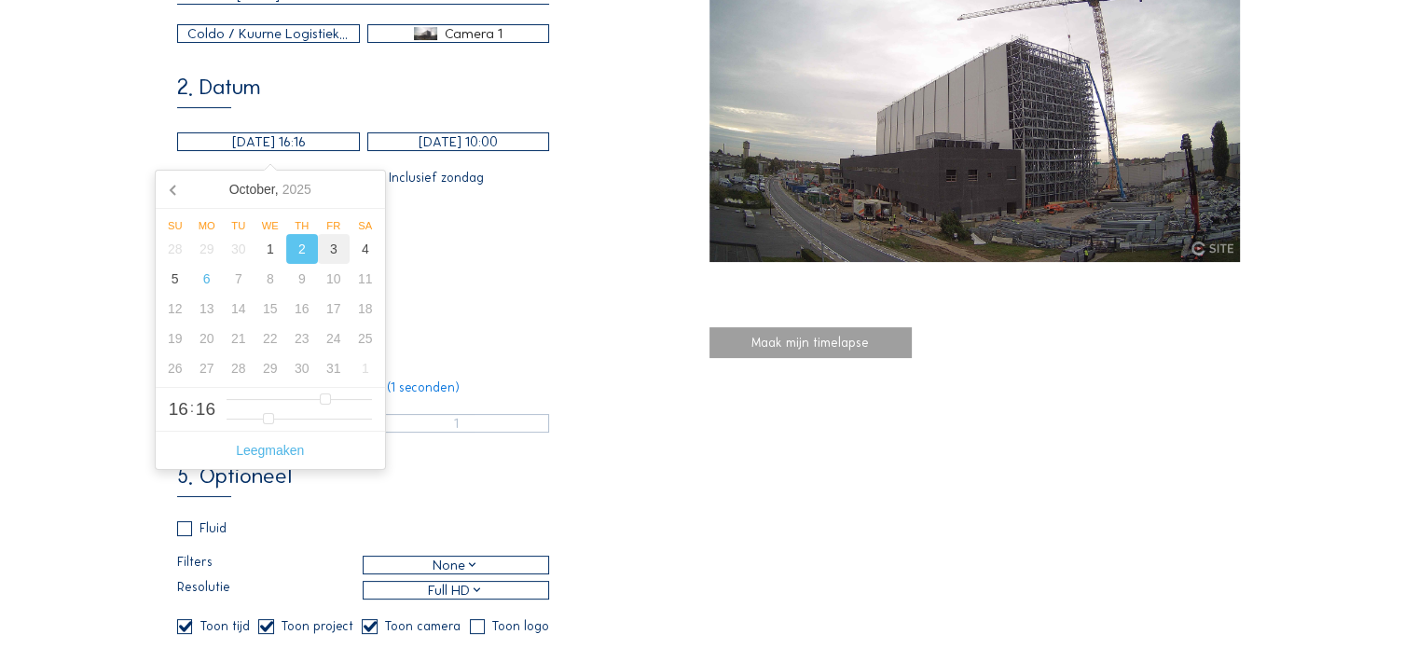
click at [477, 251] on div "3. Uurbereik Automatisch daglicht 06:00 Van 18:00 Tot" at bounding box center [443, 255] width 532 height 76
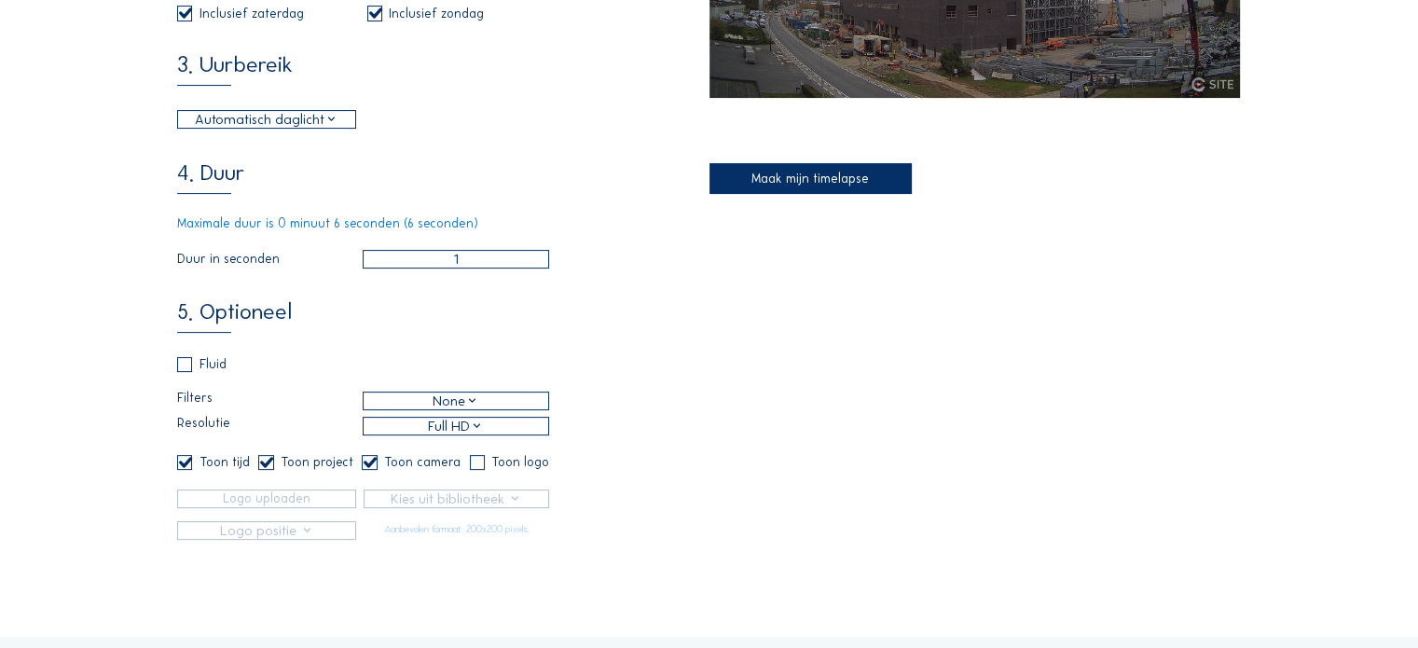
scroll to position [466, 0]
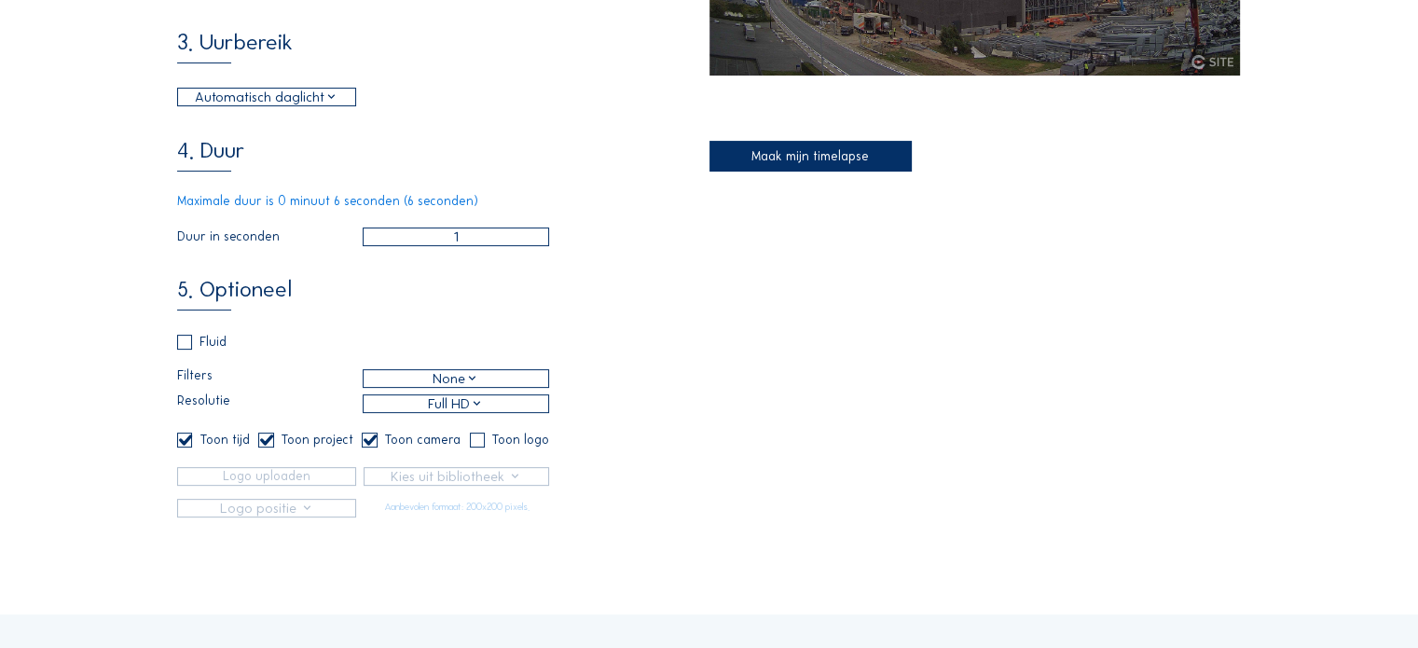
click at [806, 167] on div "Maak mijn timelapse" at bounding box center [811, 156] width 202 height 31
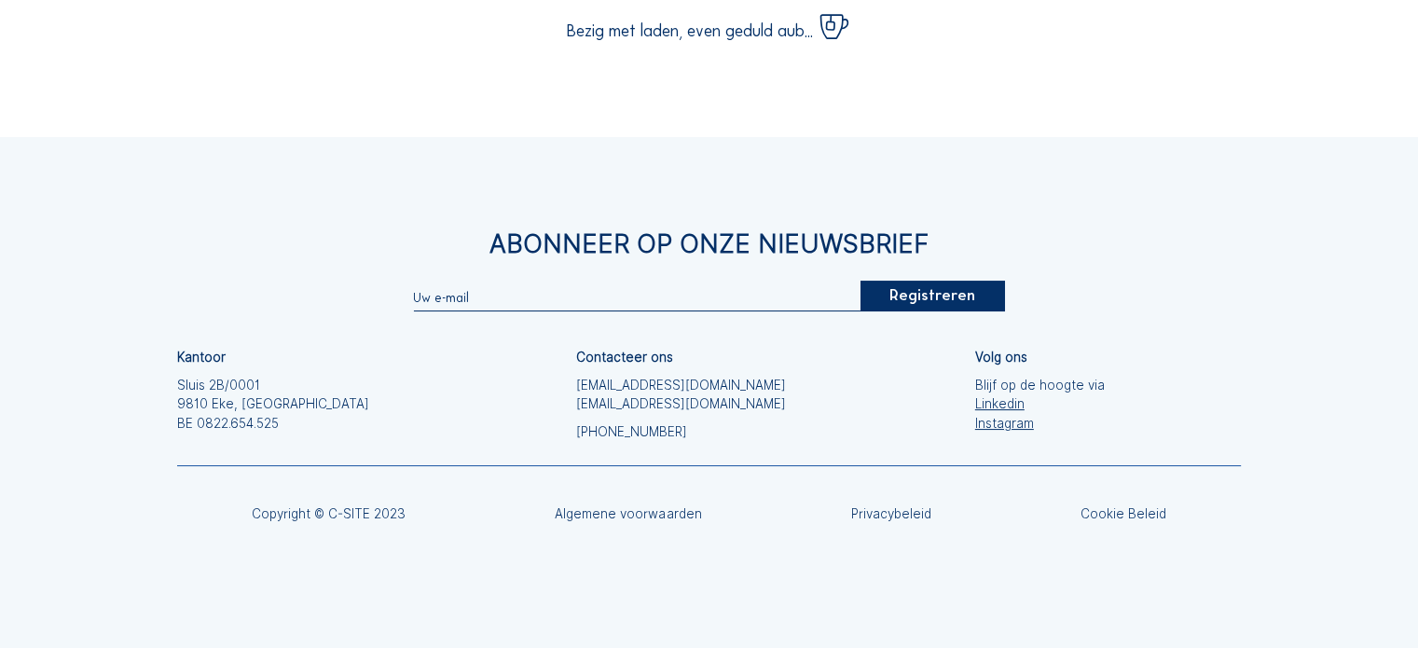
scroll to position [280, 0]
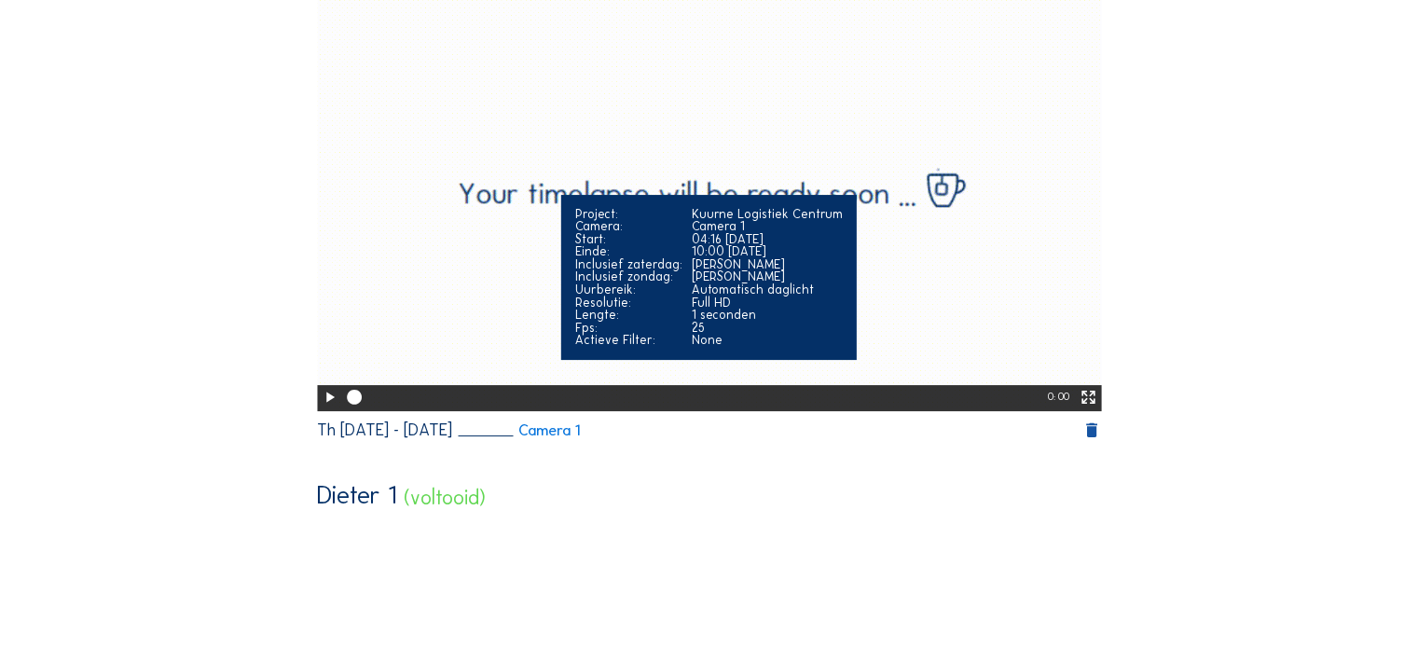
click at [325, 400] on icon at bounding box center [330, 397] width 18 height 21
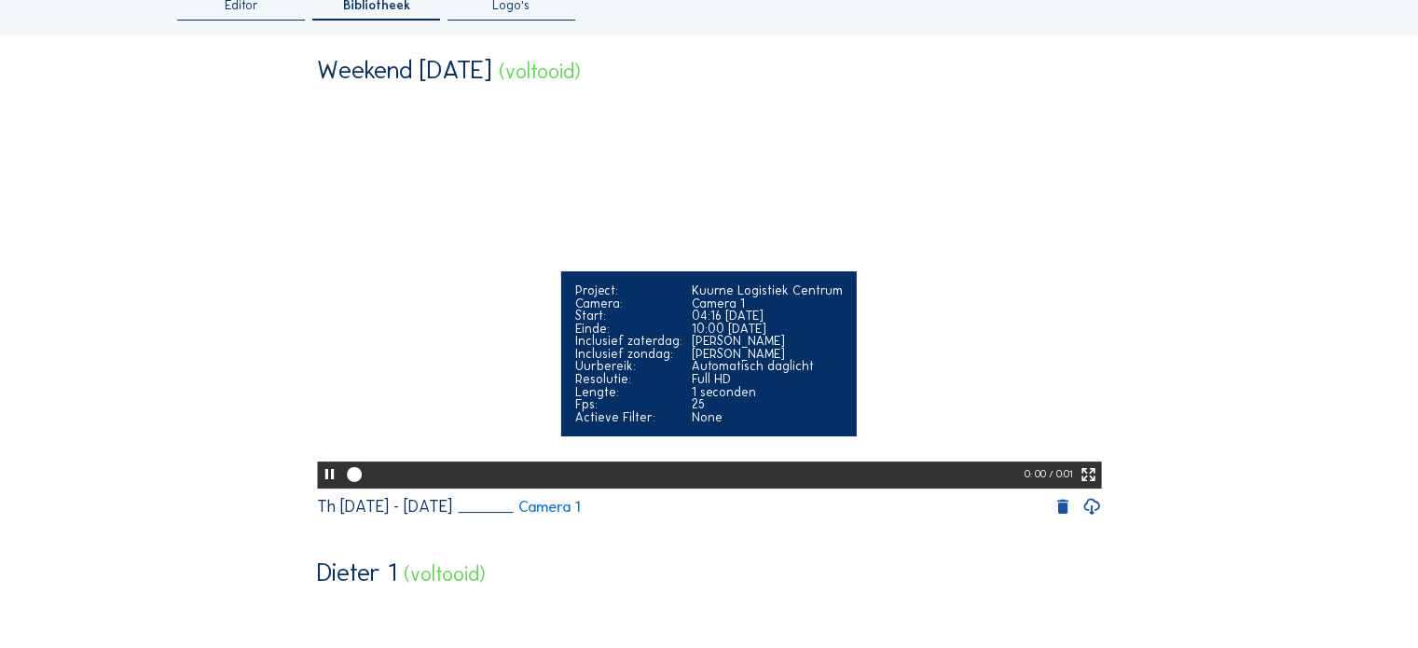
scroll to position [187, 0]
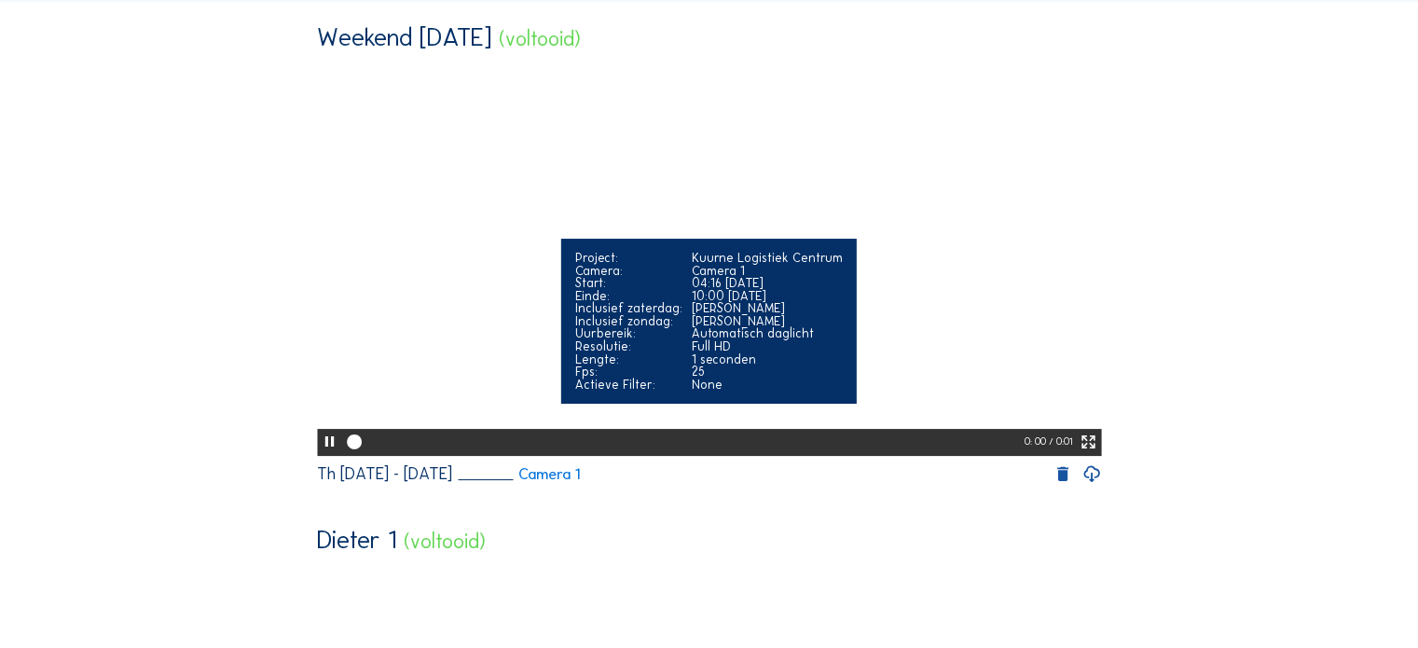
click at [324, 453] on icon at bounding box center [330, 442] width 18 height 21
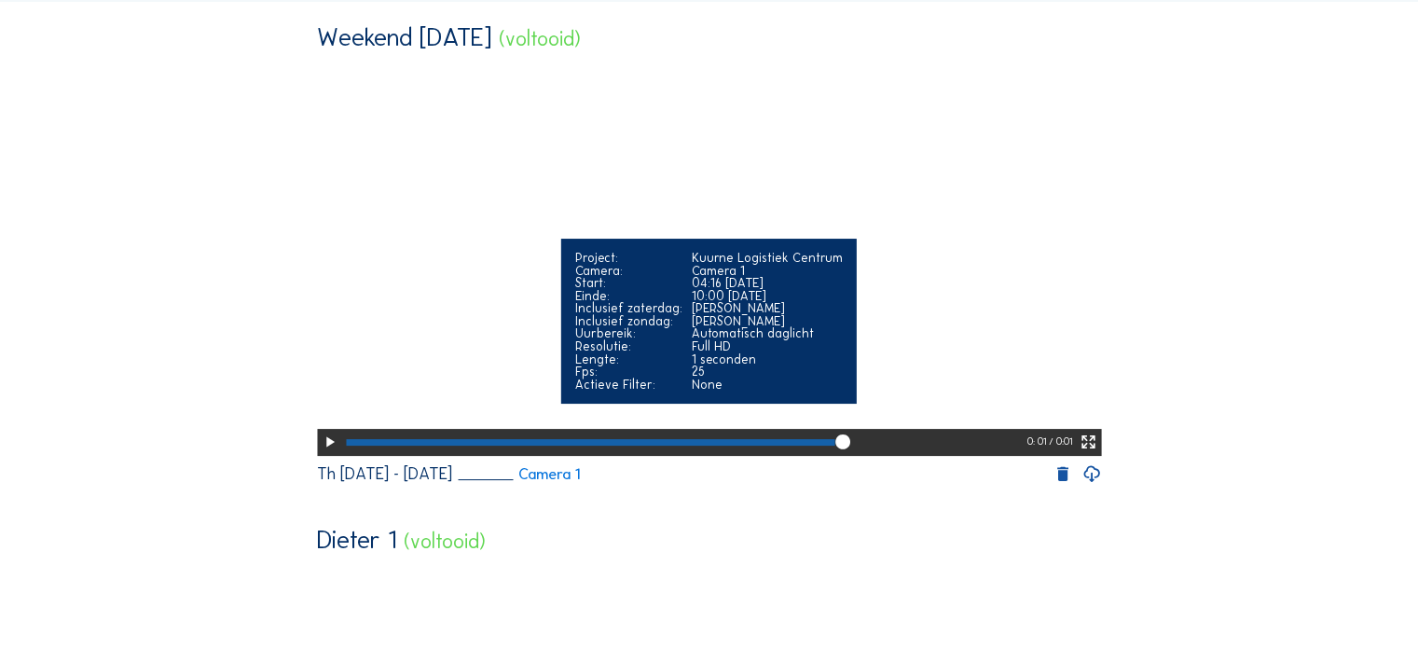
click at [324, 453] on icon at bounding box center [330, 442] width 18 height 21
click at [566, 446] on div at bounding box center [644, 442] width 597 height 7
click at [582, 455] on div at bounding box center [684, 442] width 685 height 26
click at [602, 455] on div at bounding box center [684, 442] width 685 height 26
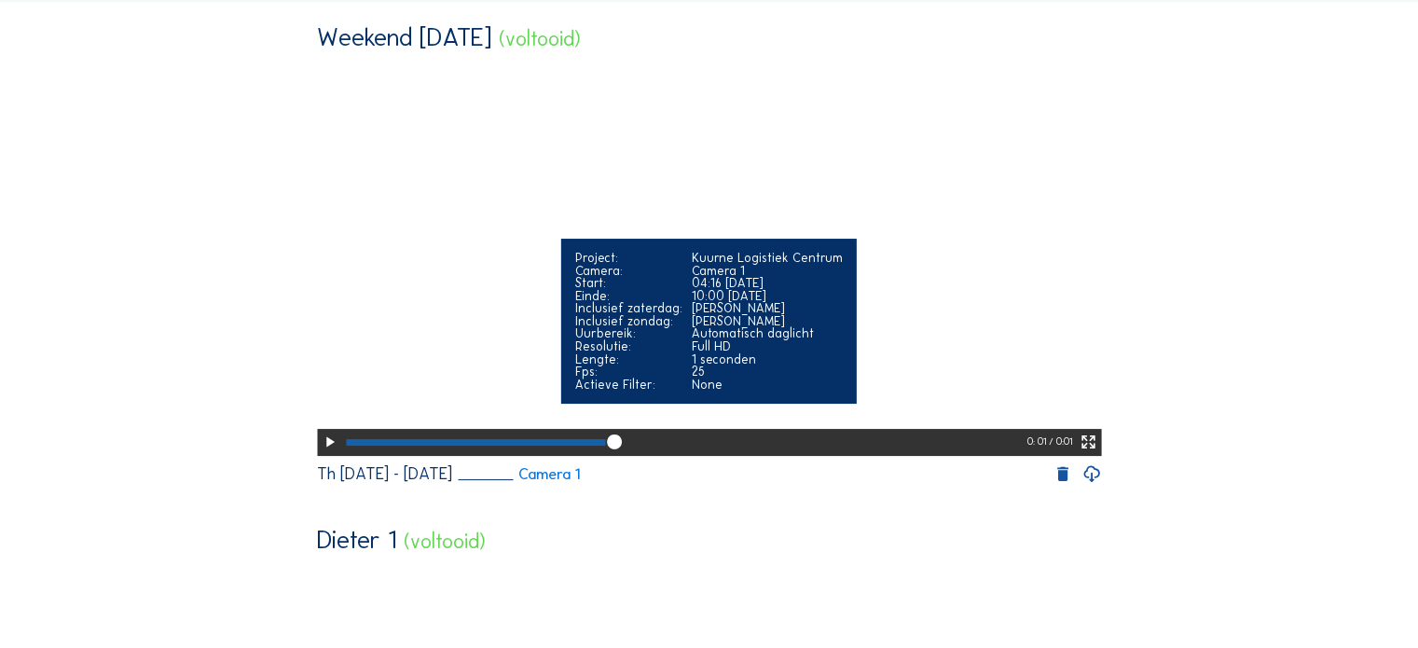
click at [614, 452] on icon at bounding box center [615, 443] width 18 height 19
click at [623, 455] on div at bounding box center [684, 442] width 685 height 26
click at [656, 455] on div at bounding box center [684, 442] width 685 height 26
click at [699, 455] on div at bounding box center [684, 442] width 685 height 26
click at [733, 455] on div at bounding box center [684, 442] width 685 height 26
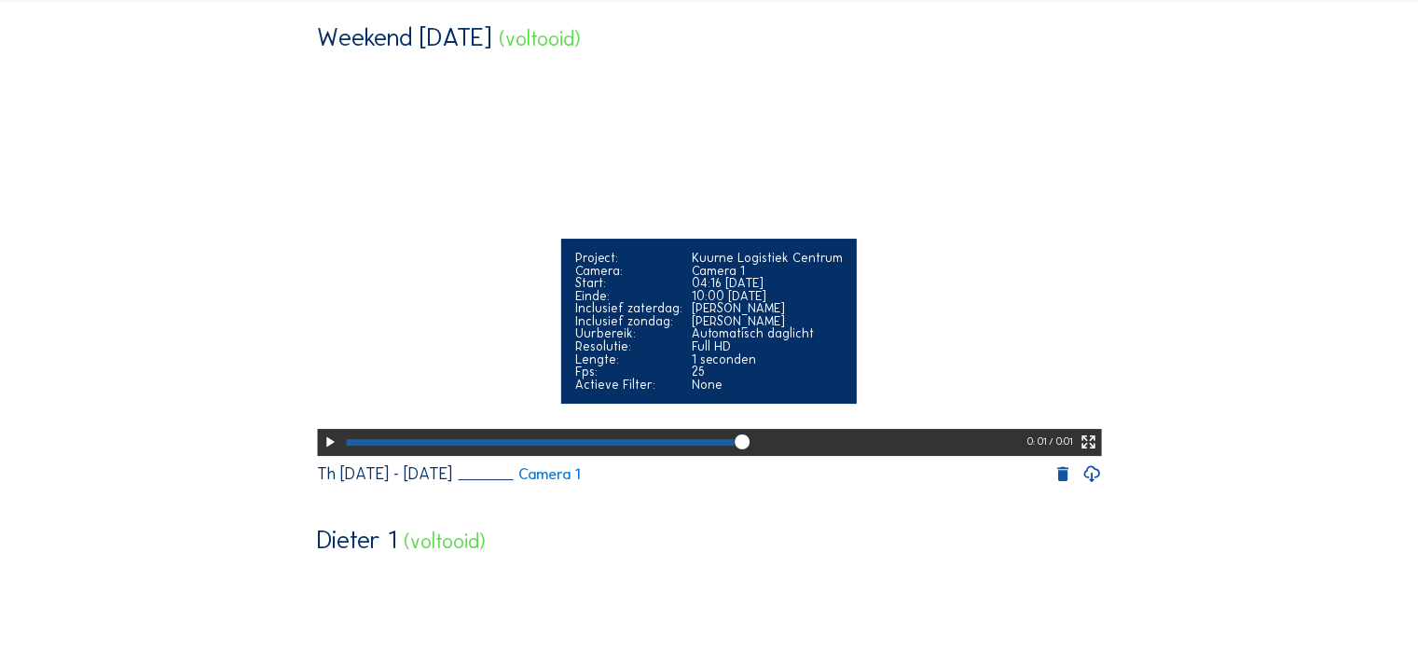
click at [772, 455] on div at bounding box center [684, 442] width 685 height 26
click at [803, 455] on div at bounding box center [684, 442] width 685 height 26
click at [826, 455] on div at bounding box center [684, 442] width 685 height 26
click at [880, 455] on div at bounding box center [684, 442] width 685 height 26
click at [897, 455] on div at bounding box center [684, 442] width 685 height 26
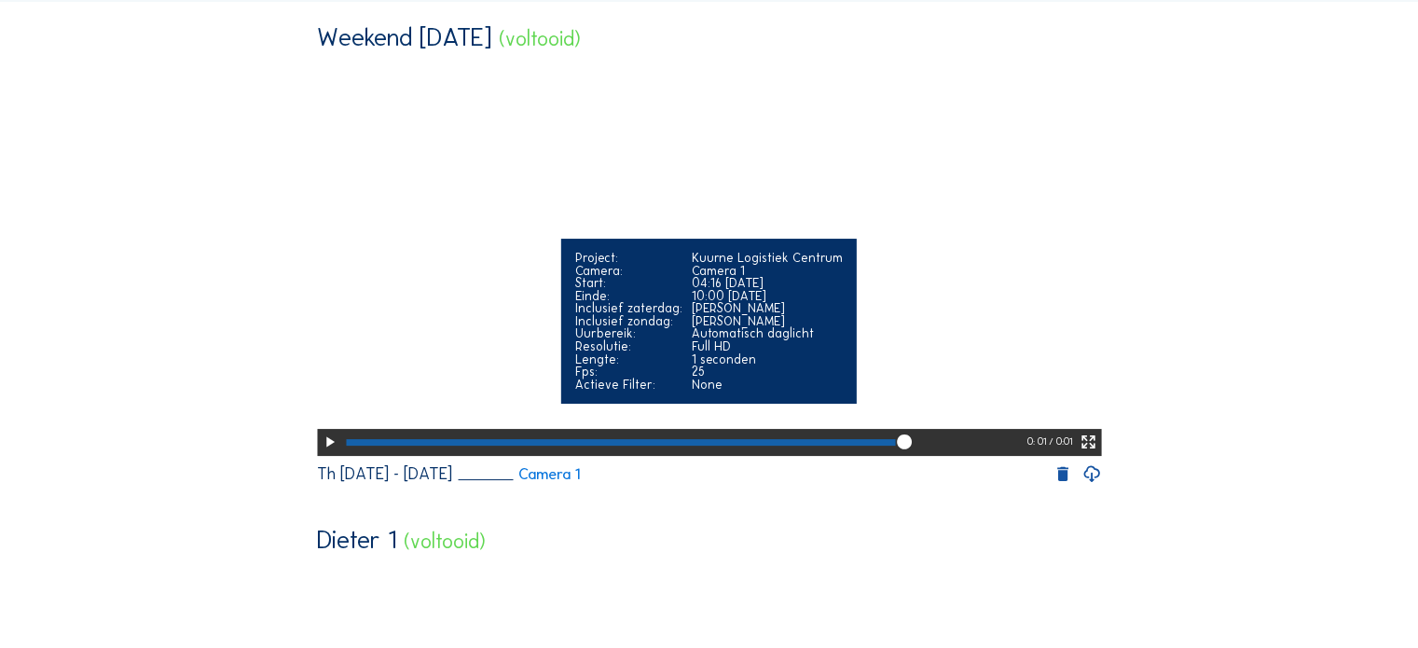
click at [903, 452] on icon at bounding box center [904, 443] width 18 height 19
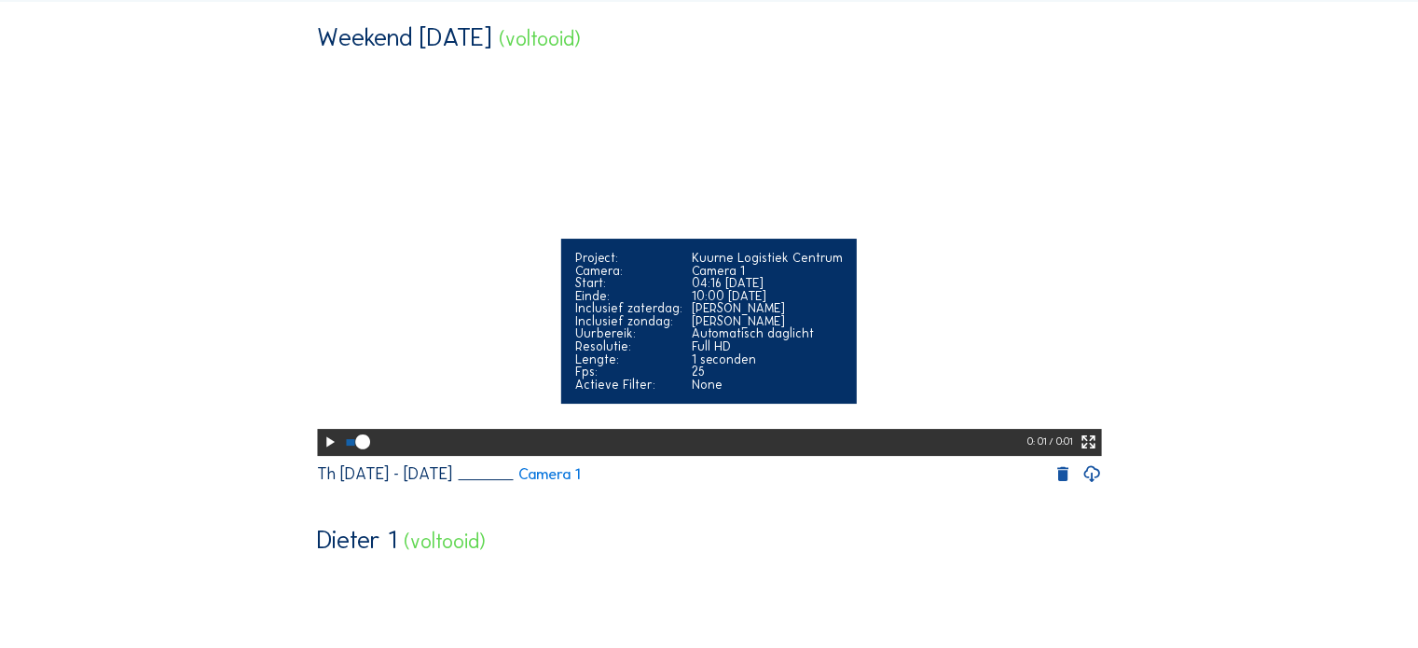
click at [906, 455] on div at bounding box center [684, 442] width 685 height 26
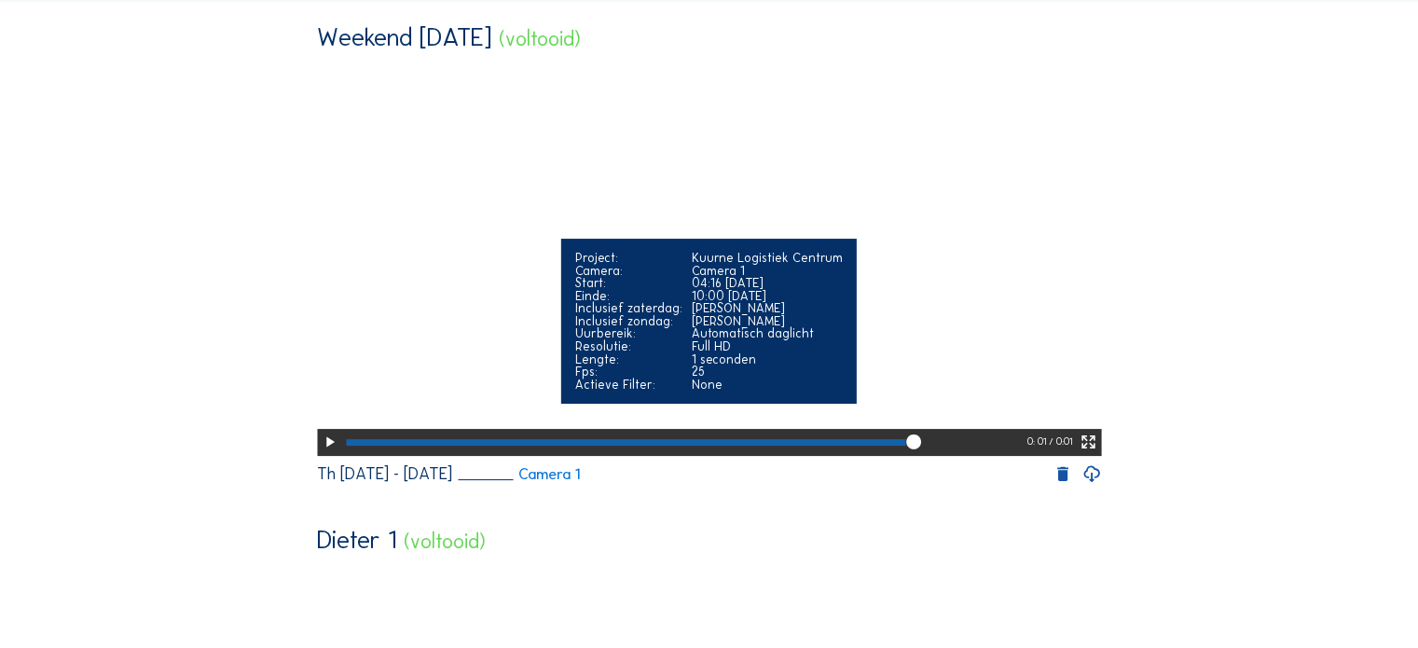
click at [926, 455] on div at bounding box center [684, 442] width 685 height 26
click at [942, 455] on div at bounding box center [684, 442] width 685 height 26
click at [968, 455] on div at bounding box center [684, 442] width 685 height 26
click at [996, 455] on div at bounding box center [684, 442] width 685 height 26
